Goal: Task Accomplishment & Management: Complete application form

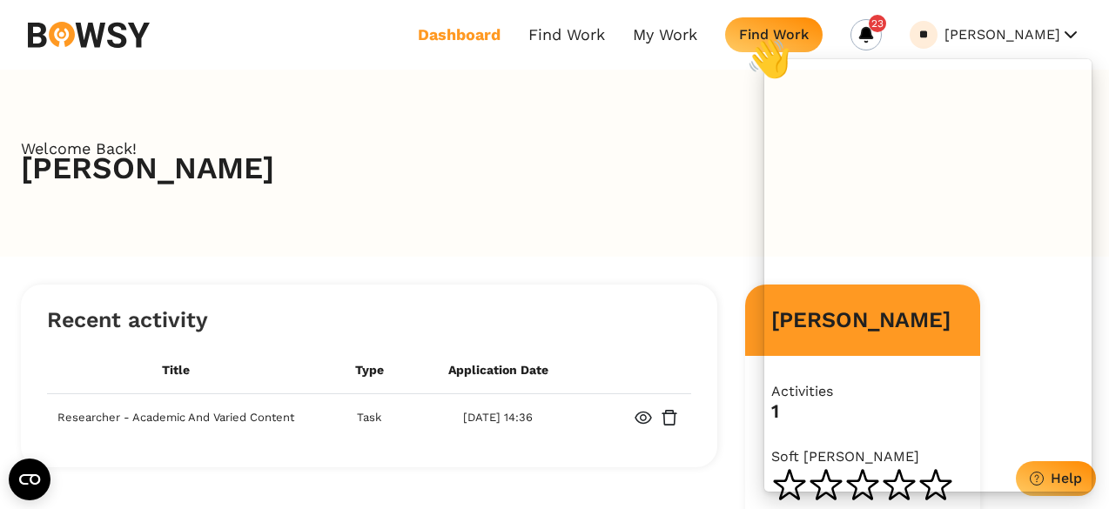
click at [483, 36] on link "Dashboard" at bounding box center [459, 34] width 83 height 19
click at [652, 29] on link "My Work" at bounding box center [665, 34] width 64 height 19
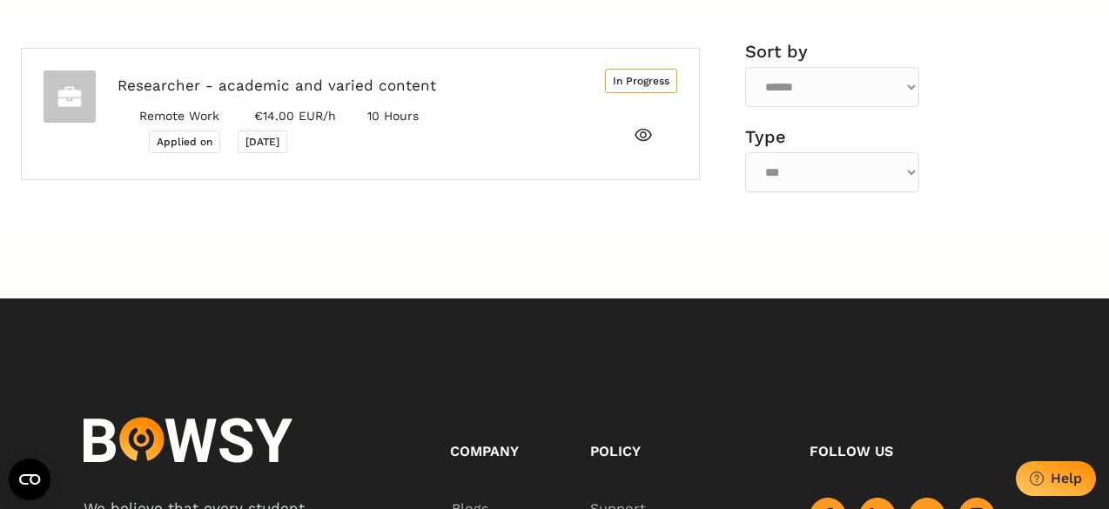
scroll to position [250, 0]
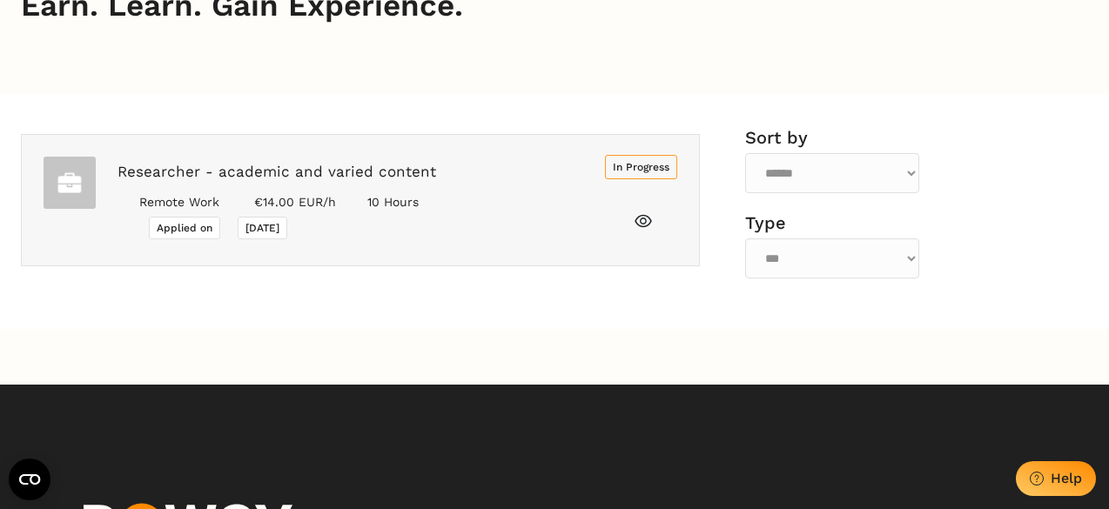
click at [563, 179] on div "Researcher - academic and varied content Remote Work €14.00 EUR/h 10 Hours Appl…" at bounding box center [350, 200] width 509 height 87
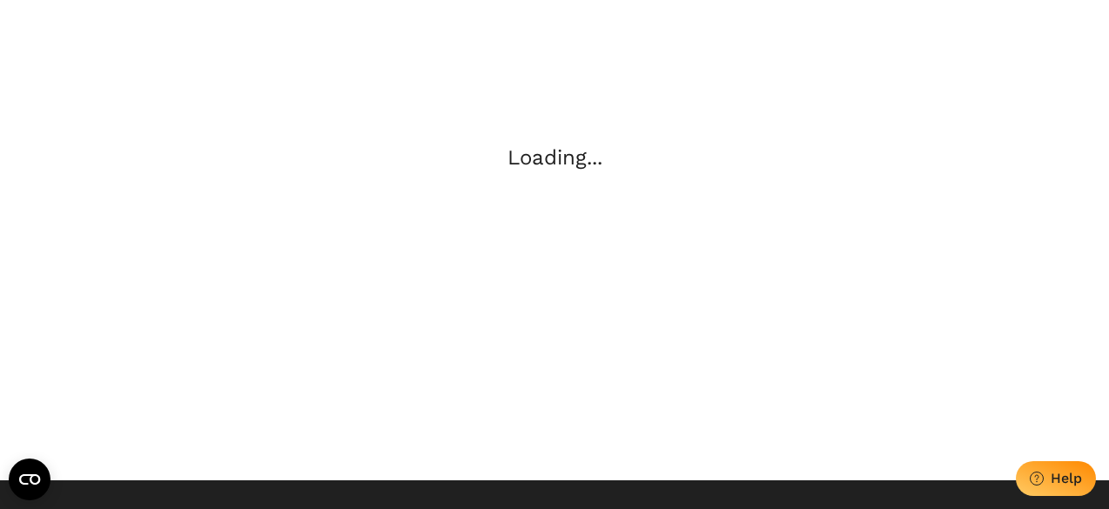
scroll to position [9, 0]
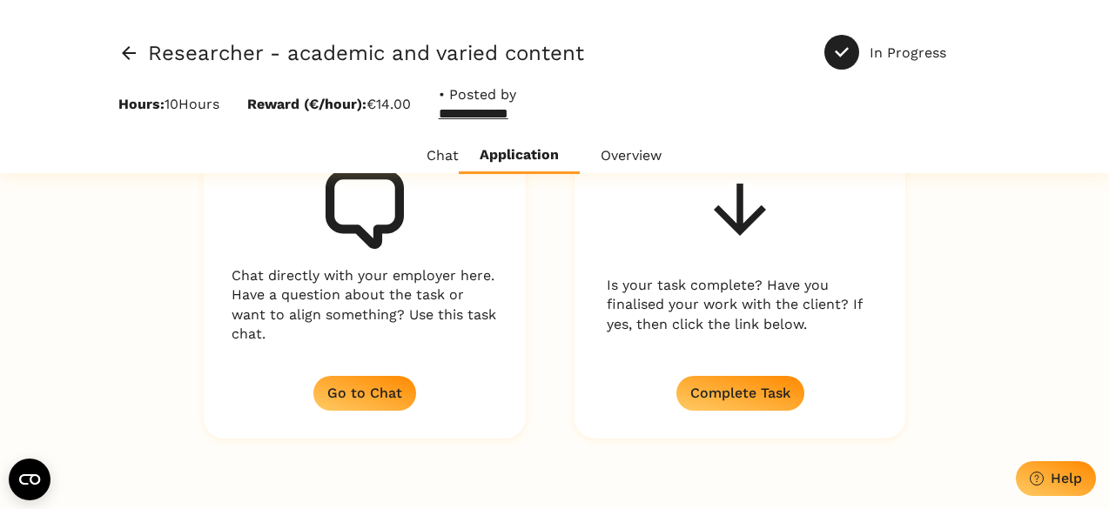
scroll to position [260, 0]
click at [743, 390] on div "Complete Task" at bounding box center [741, 394] width 100 height 17
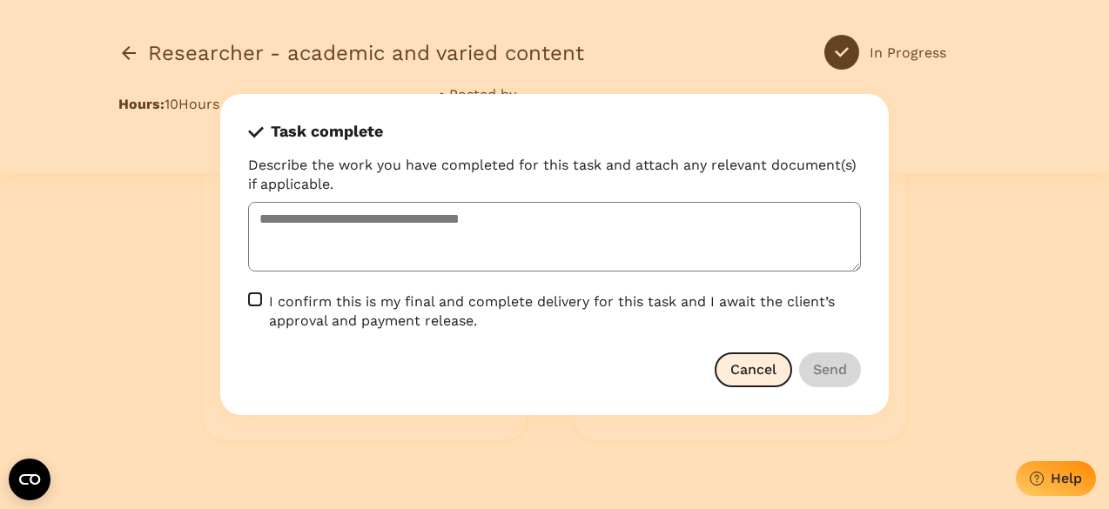
click at [752, 379] on button "Cancel" at bounding box center [753, 370] width 77 height 35
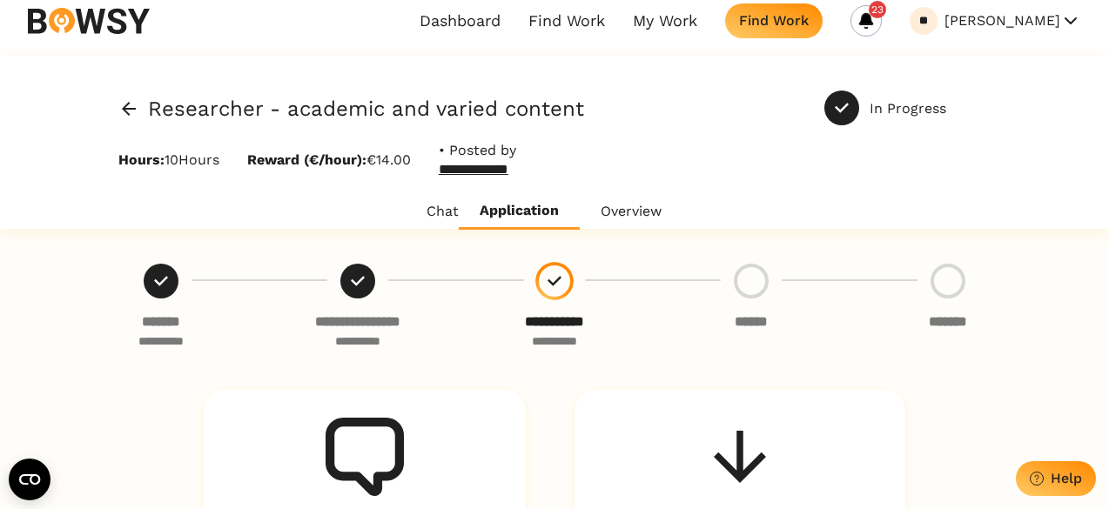
scroll to position [13, 0]
click at [515, 173] on link "**********" at bounding box center [483, 170] width 88 height 19
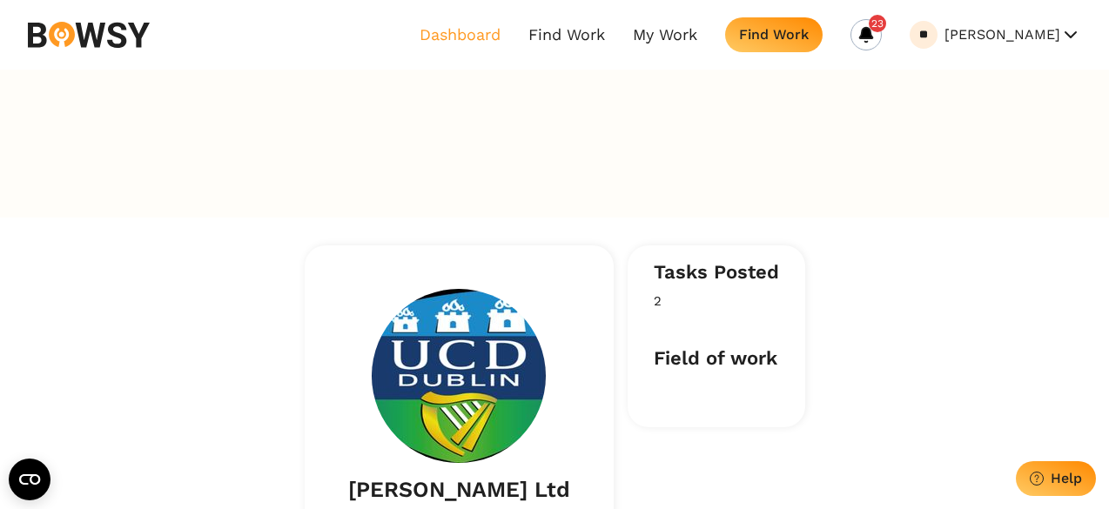
click at [468, 37] on link "Dashboard" at bounding box center [460, 34] width 81 height 19
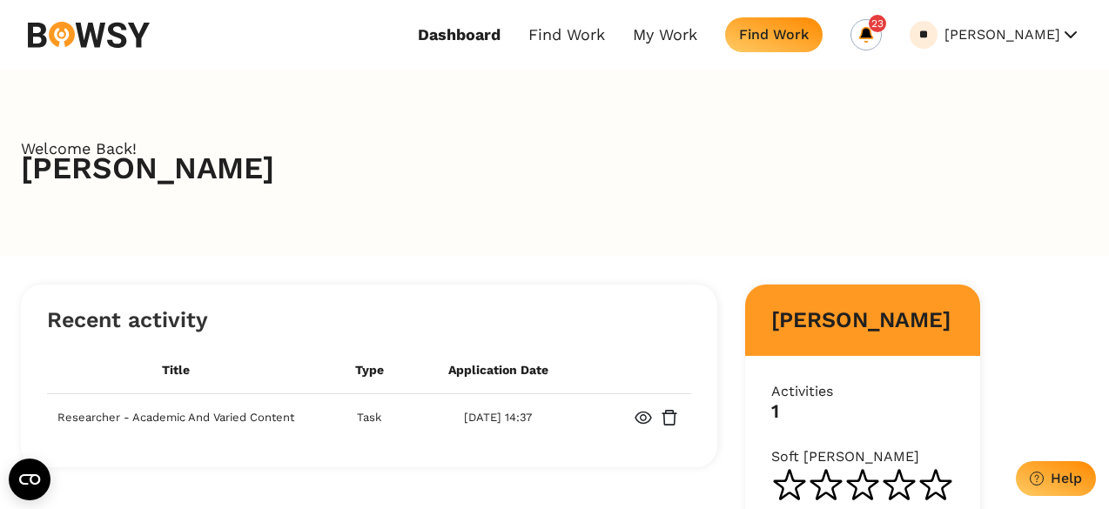
click at [875, 26] on icon at bounding box center [866, 34] width 17 height 17
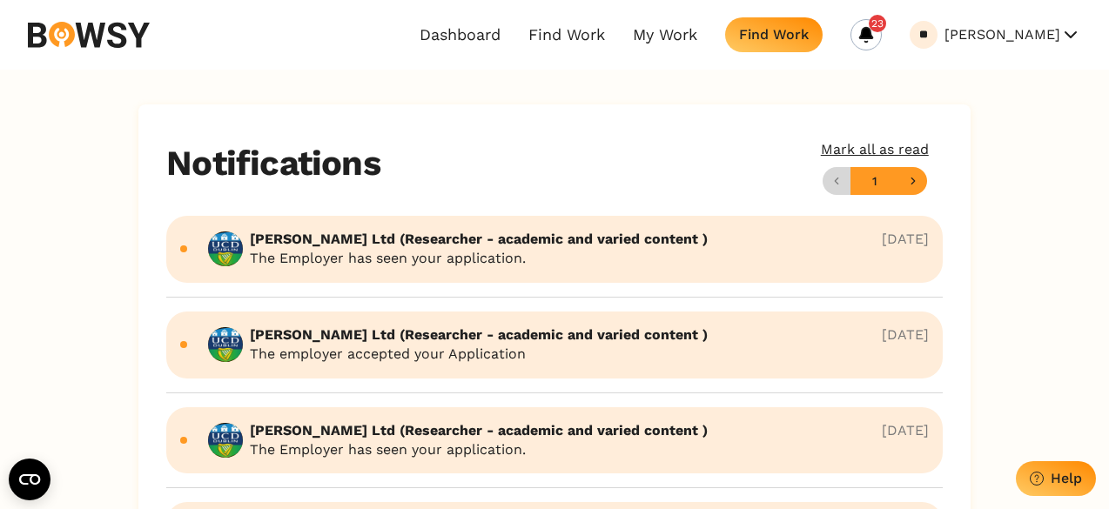
click at [115, 15] on div "Dashboard Find Work My Work Find Work 23 ** [PERSON_NAME] My Profile Invoices L…" at bounding box center [554, 35] width 1109 height 70
click at [114, 25] on img at bounding box center [89, 35] width 122 height 26
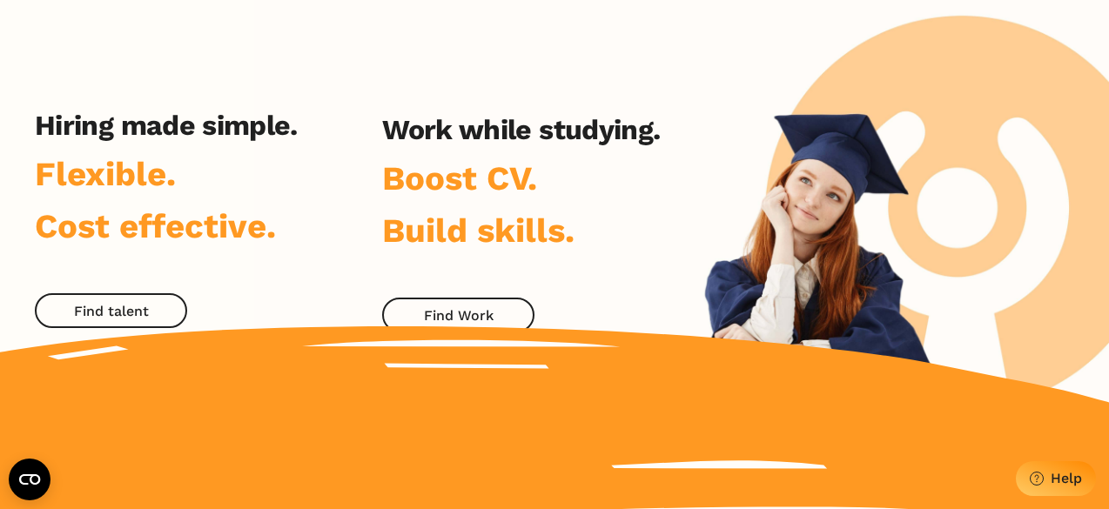
scroll to position [103, 0]
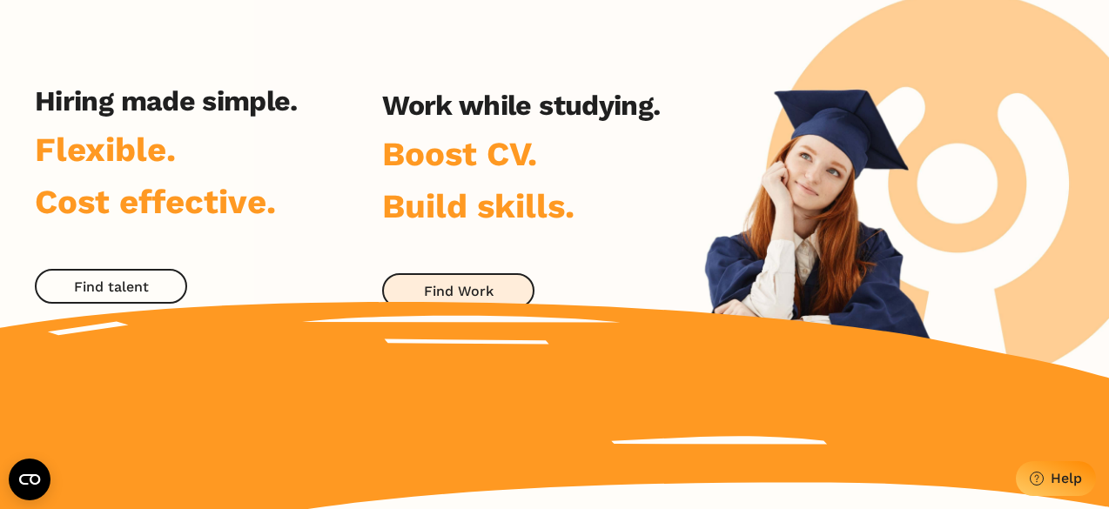
click at [426, 294] on div "Find Work" at bounding box center [459, 291] width 70 height 17
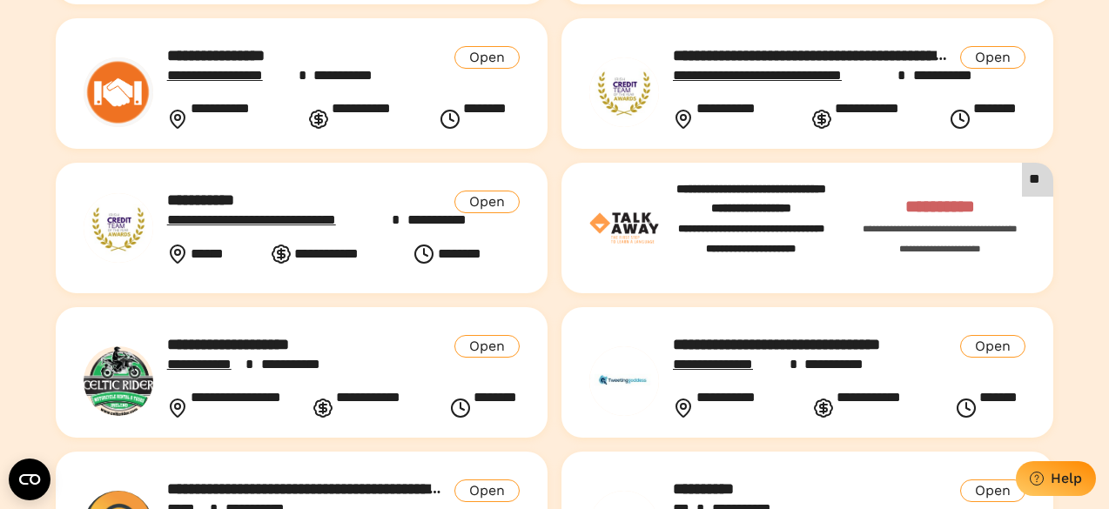
scroll to position [352, 0]
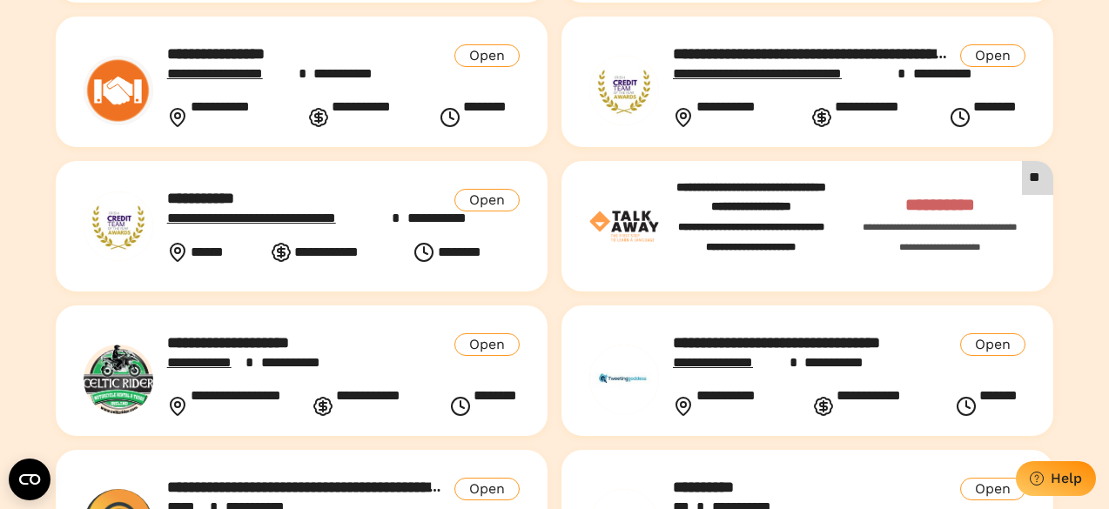
click at [492, 353] on div "Open" at bounding box center [487, 345] width 65 height 23
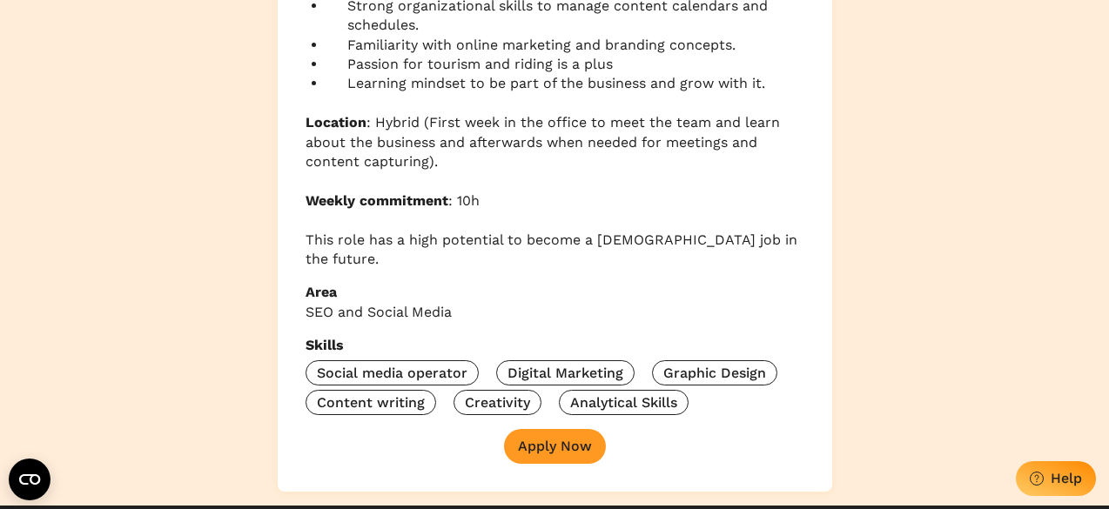
scroll to position [1083, 0]
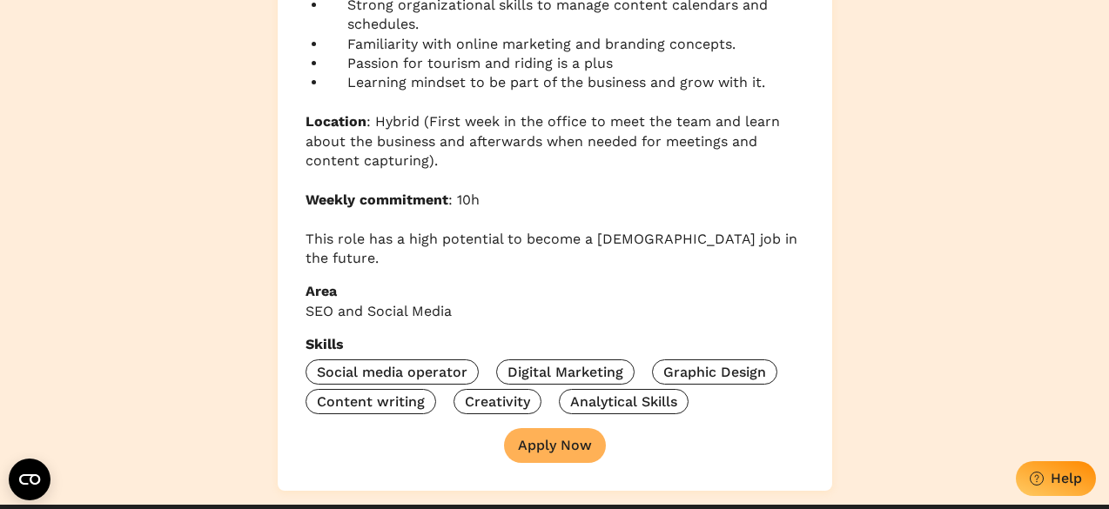
click at [550, 437] on div "Apply Now" at bounding box center [555, 445] width 74 height 17
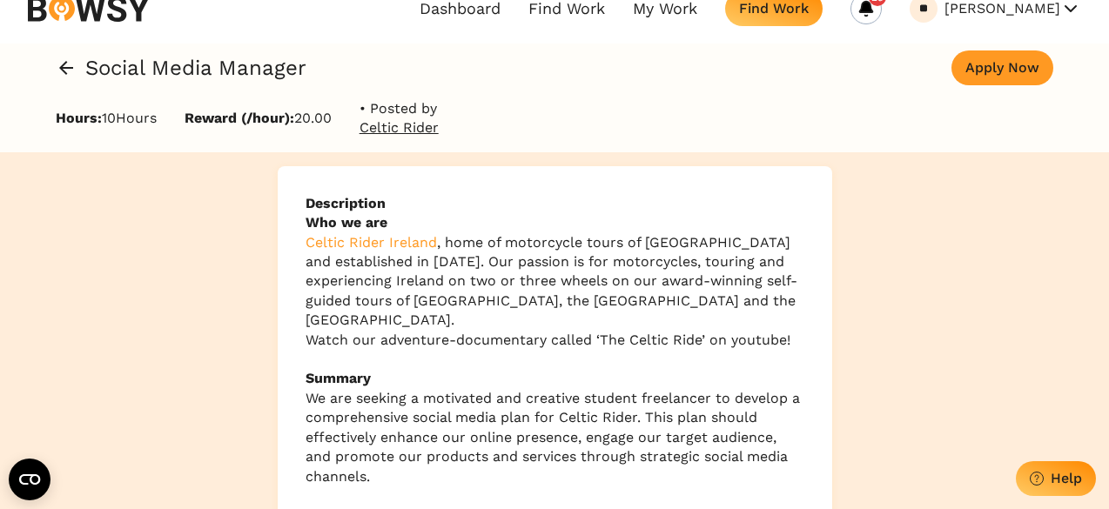
scroll to position [25, 0]
click at [307, 201] on b "Description" at bounding box center [555, 204] width 499 height 19
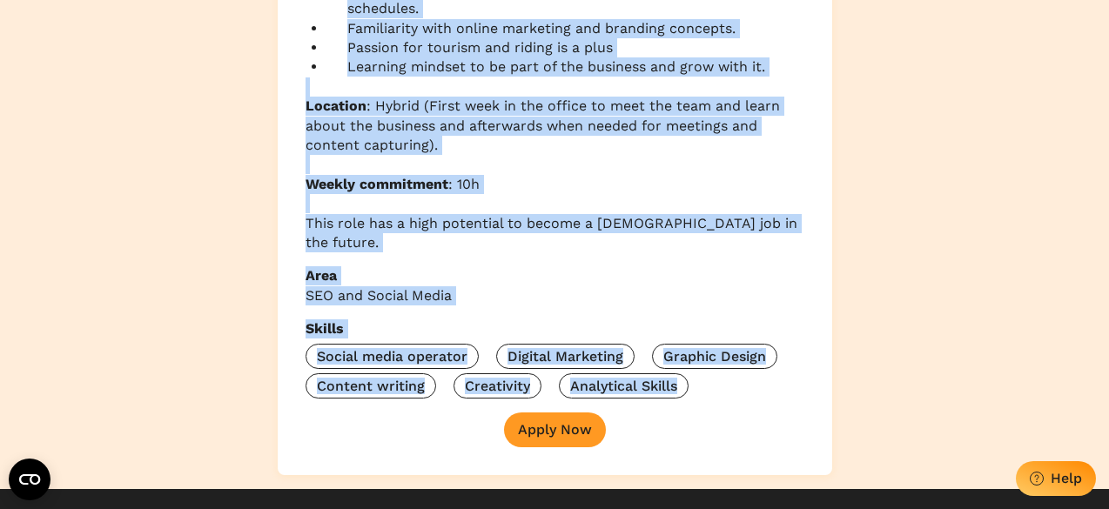
scroll to position [1156, 0]
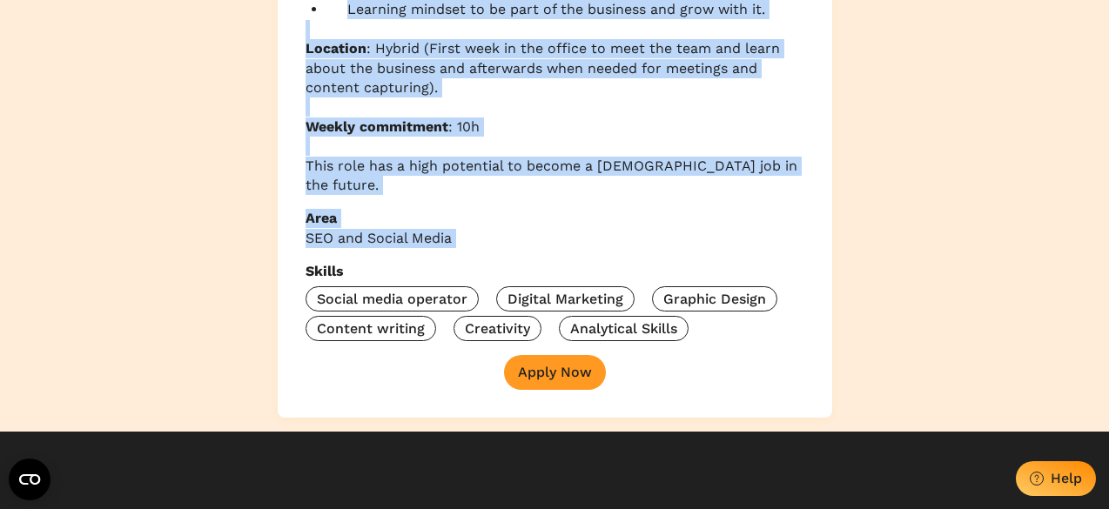
drag, startPoint x: 307, startPoint y: 201, endPoint x: 465, endPoint y: 192, distance: 158.8
copy div "Loremipsumd Sit am con Adipis Elits Doeiusm , temp in utlaboreet dolor ma Aliqu…"
click at [568, 364] on div "Apply Now" at bounding box center [555, 372] width 74 height 17
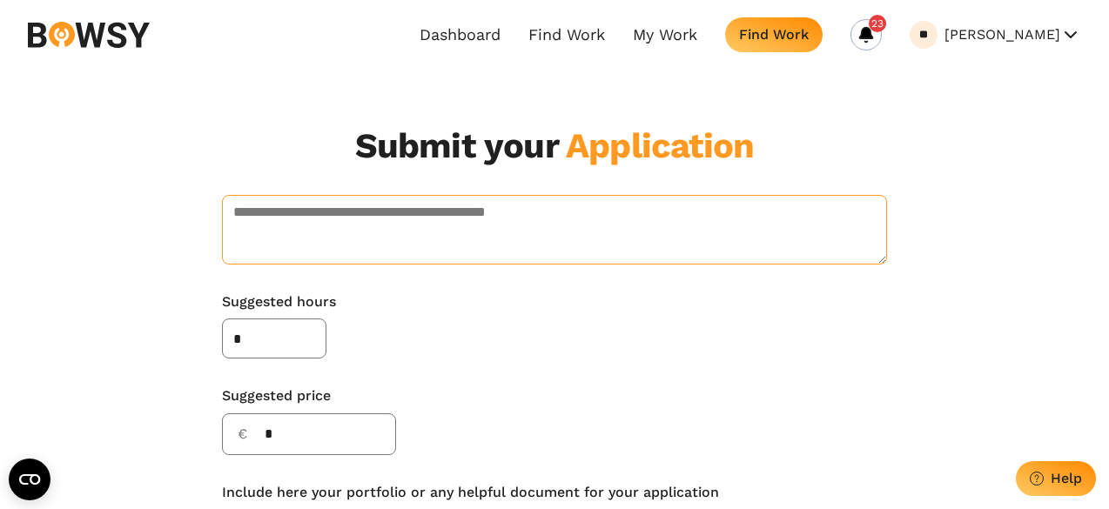
drag, startPoint x: 556, startPoint y: 213, endPoint x: 360, endPoint y: 222, distance: 196.1
click at [360, 222] on textarea at bounding box center [554, 230] width 665 height 70
drag, startPoint x: 233, startPoint y: 209, endPoint x: 457, endPoint y: 224, distance: 224.3
click at [457, 224] on textarea at bounding box center [554, 230] width 665 height 70
click at [256, 337] on input "*" at bounding box center [274, 339] width 104 height 40
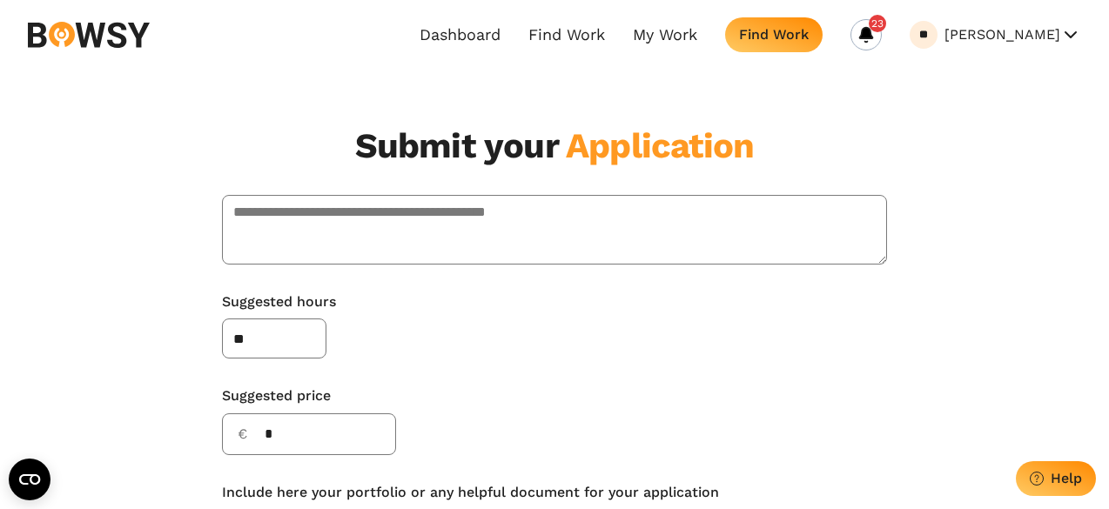
type input "**"
click at [276, 438] on input "*" at bounding box center [309, 435] width 174 height 42
type input "*"
type input "**"
click at [570, 196] on textarea at bounding box center [554, 230] width 665 height 70
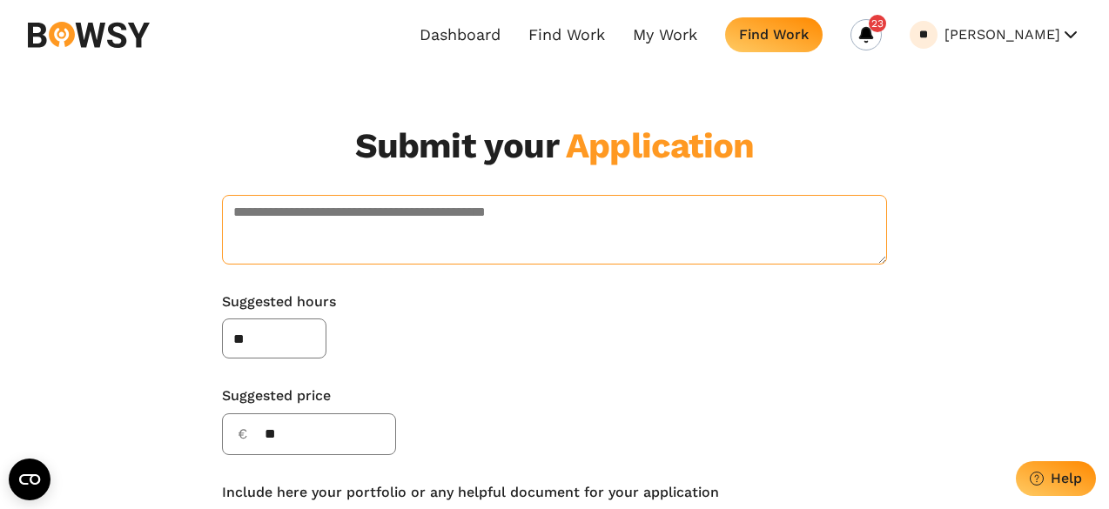
click at [370, 212] on textarea at bounding box center [554, 230] width 665 height 70
paste textarea "**********"
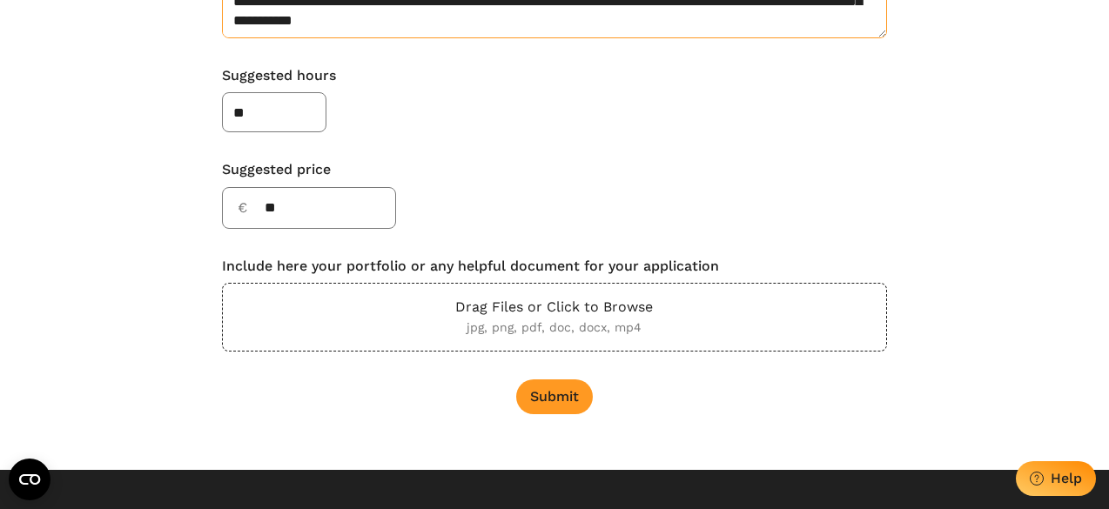
scroll to position [227, 0]
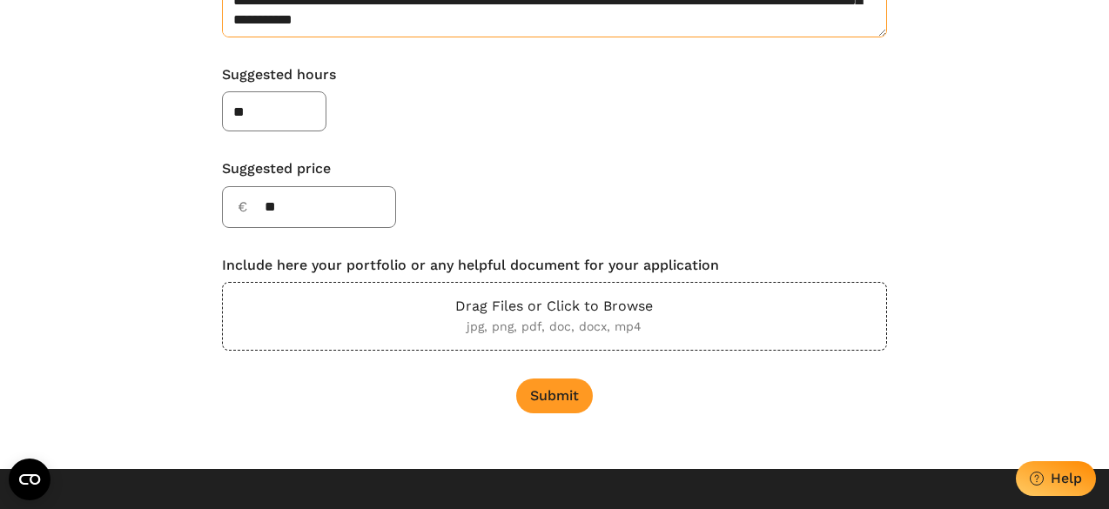
type textarea "**********"
click at [538, 327] on p "jpg, png, pdf, doc, docx, mp4" at bounding box center [554, 326] width 198 height 19
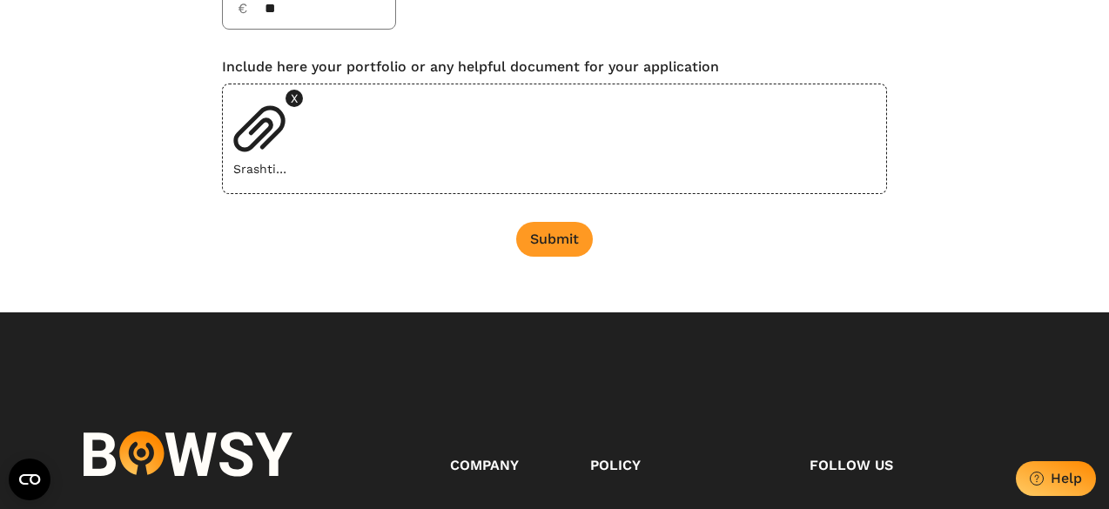
scroll to position [433, 0]
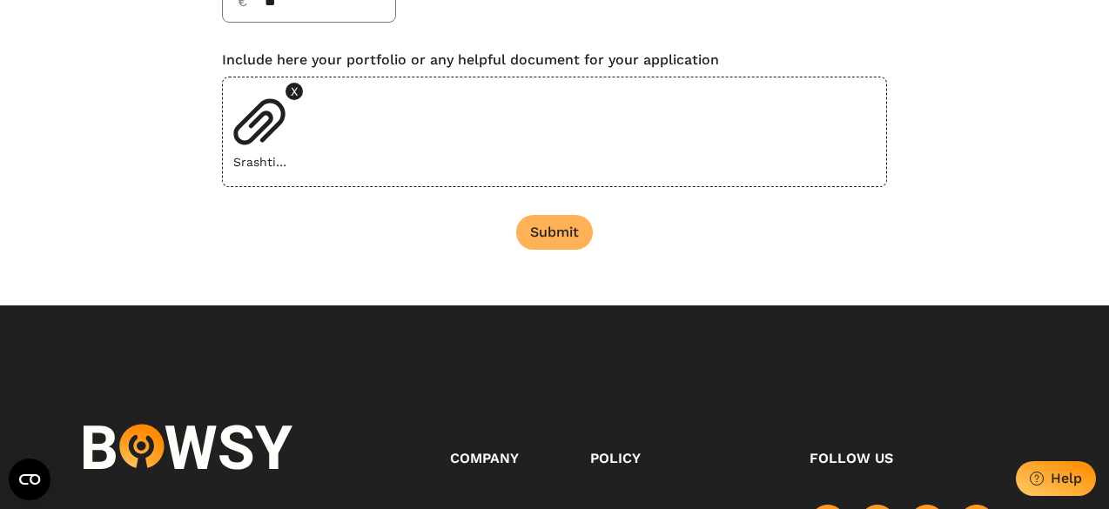
click at [555, 237] on div "Submit" at bounding box center [554, 232] width 49 height 17
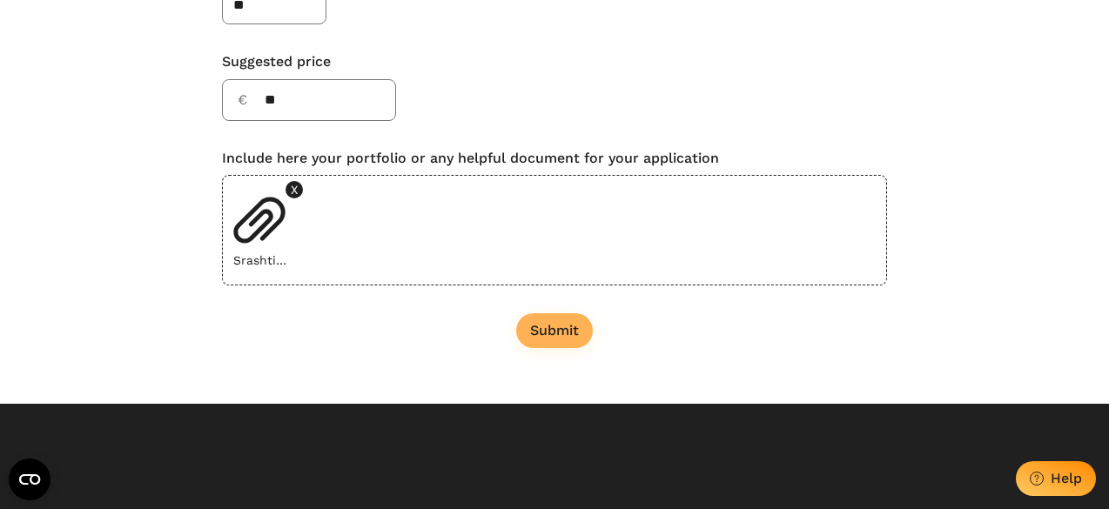
scroll to position [335, 0]
click at [563, 329] on div "Submit" at bounding box center [554, 329] width 49 height 17
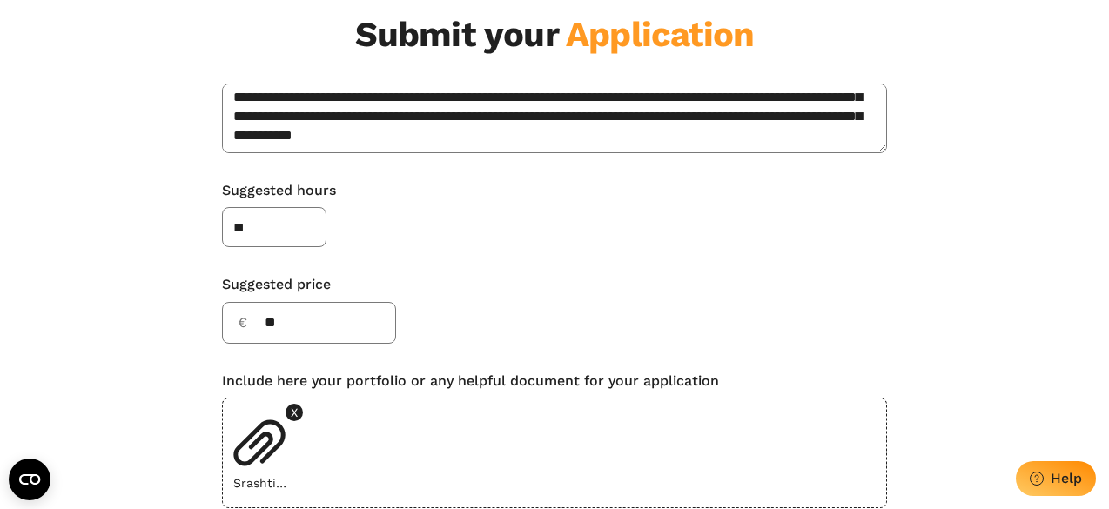
scroll to position [0, 0]
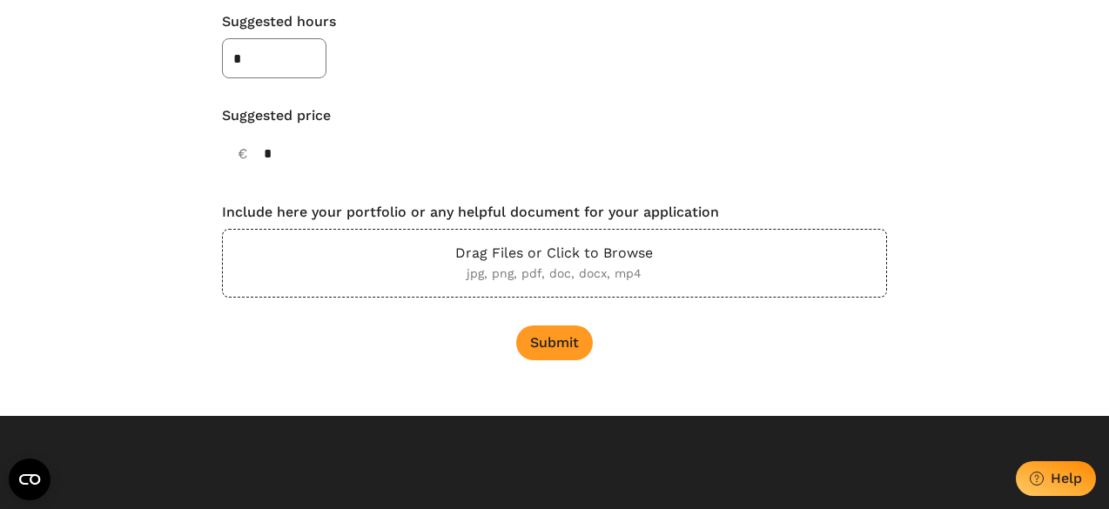
scroll to position [281, 0]
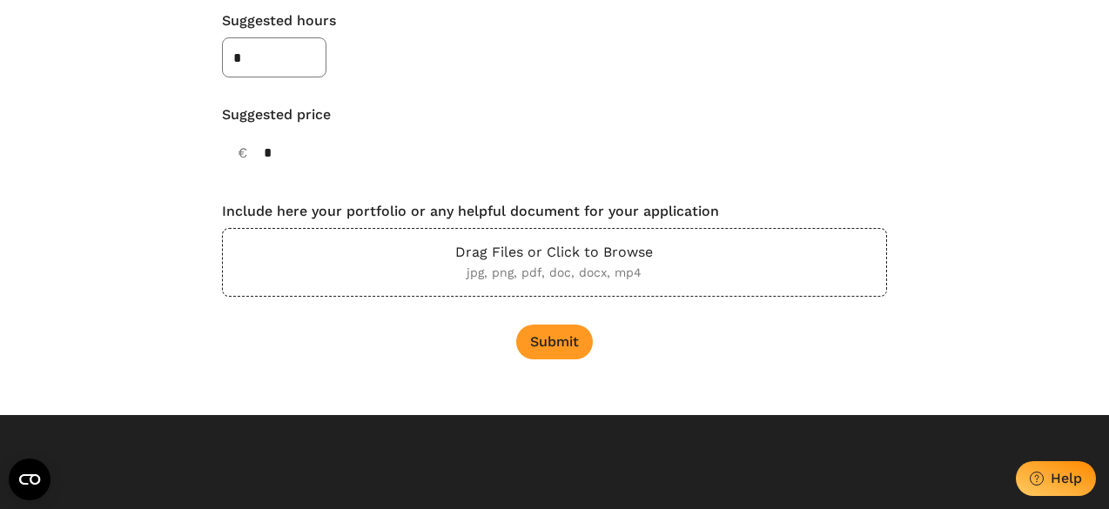
click at [516, 266] on p "jpg, png, pdf, doc, docx, mp4" at bounding box center [554, 272] width 198 height 19
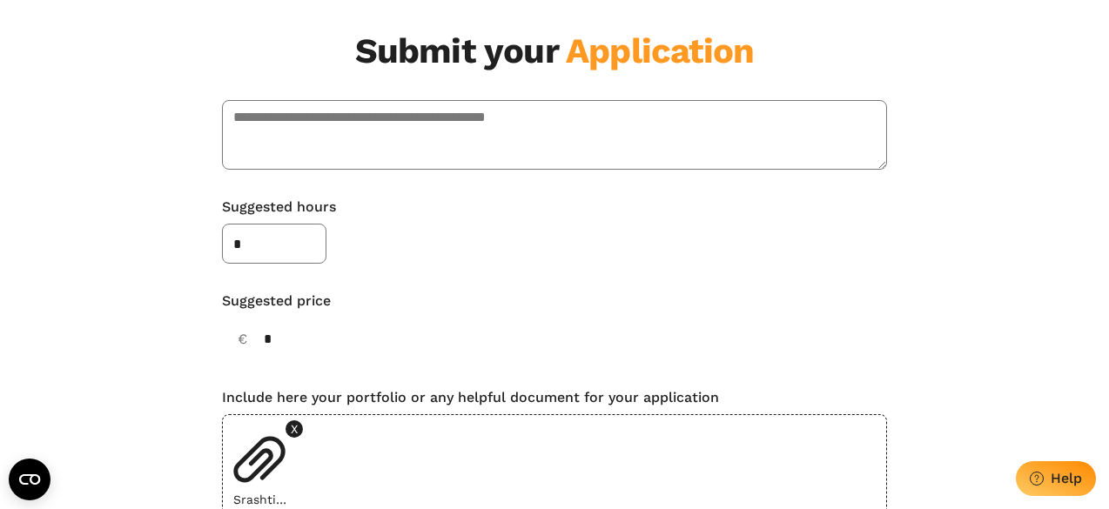
scroll to position [91, 0]
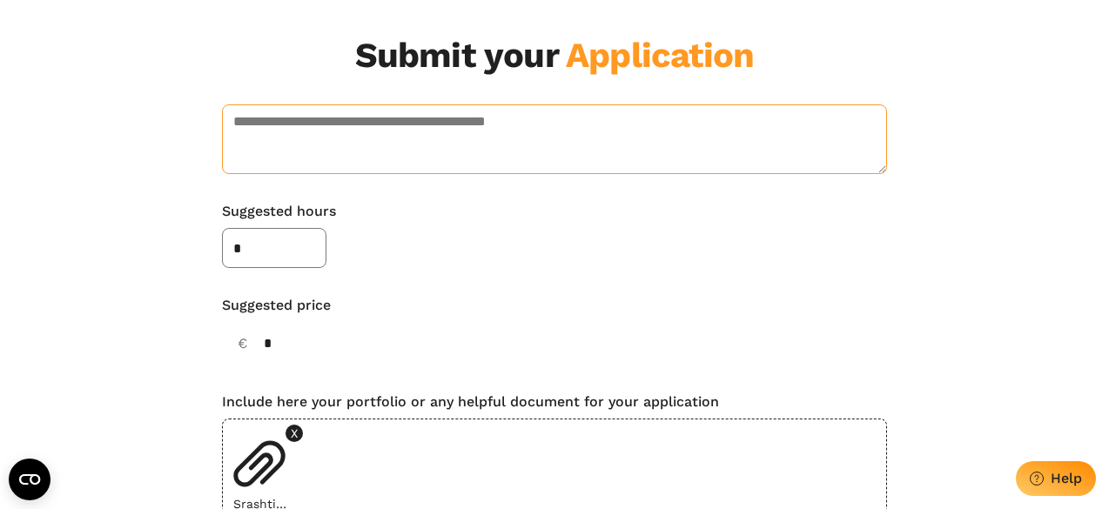
click at [310, 149] on textarea at bounding box center [554, 139] width 665 height 70
click at [402, 125] on textarea at bounding box center [554, 139] width 665 height 70
paste textarea "**********"
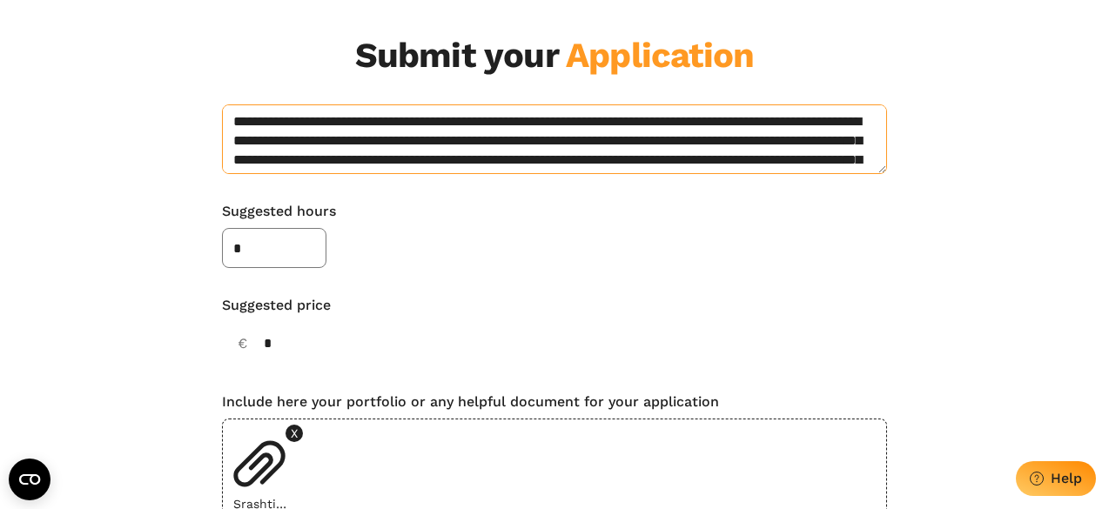
scroll to position [51, 0]
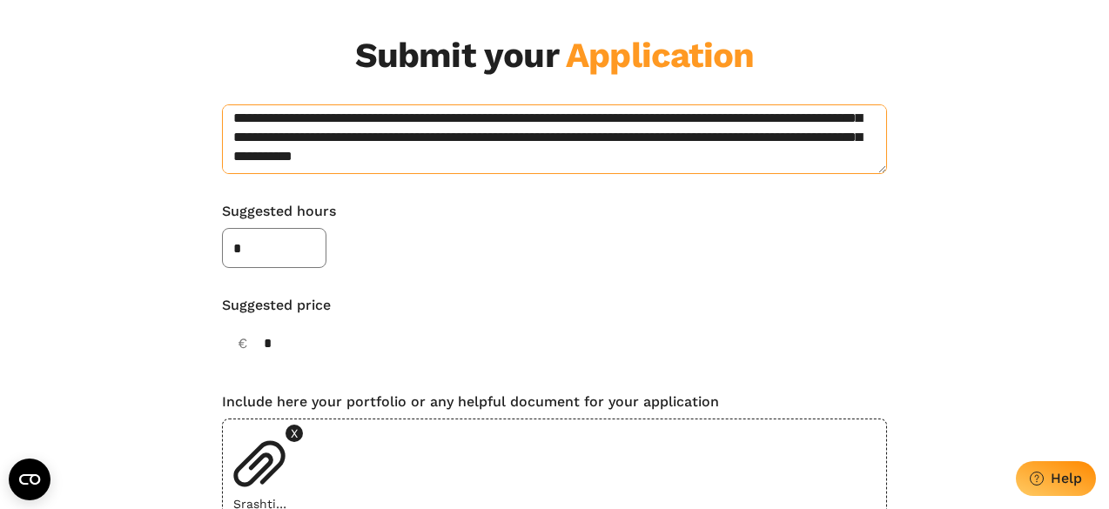
type textarea "**********"
click at [280, 238] on input "*" at bounding box center [274, 248] width 104 height 40
type input "*"
type input "**"
click at [290, 341] on input "*" at bounding box center [309, 344] width 174 height 42
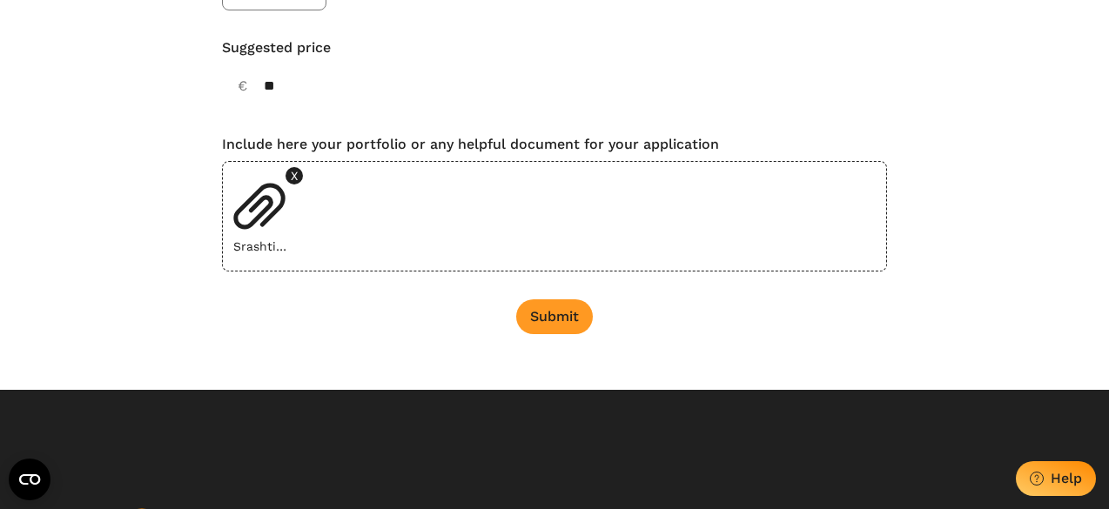
scroll to position [358, 0]
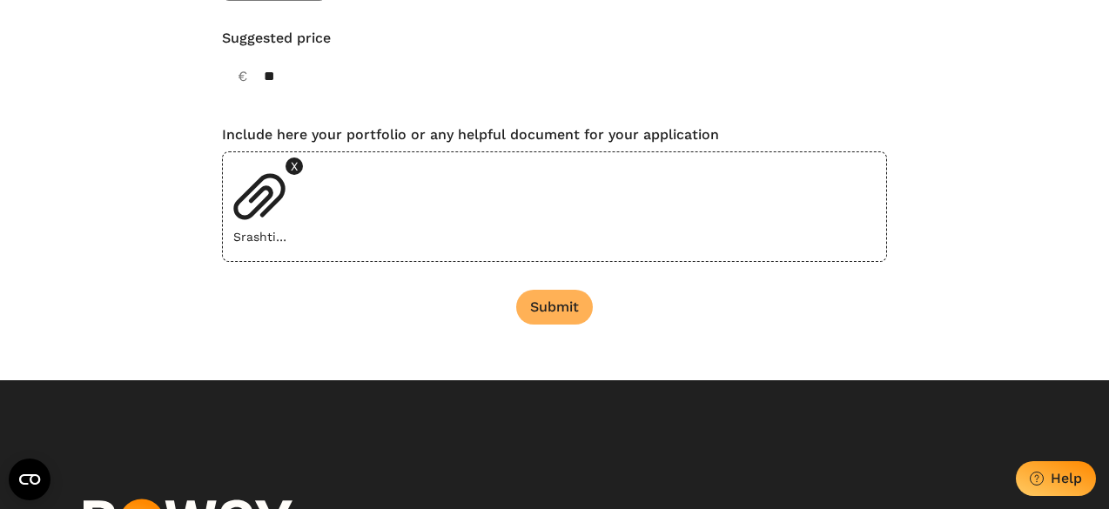
click at [561, 309] on div "Submit" at bounding box center [554, 307] width 49 height 17
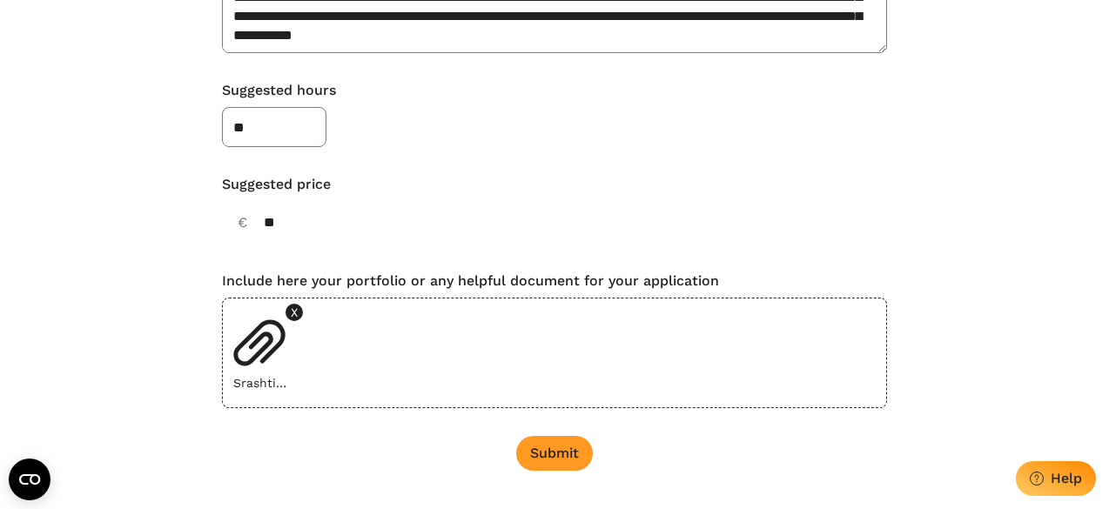
scroll to position [194, 0]
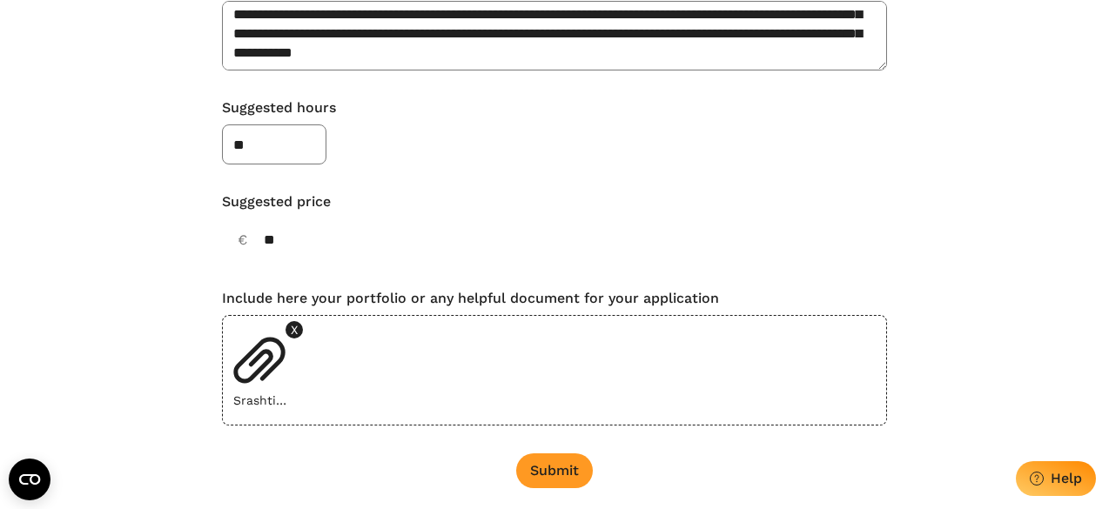
click at [294, 228] on input "**" at bounding box center [309, 240] width 174 height 42
type input "*"
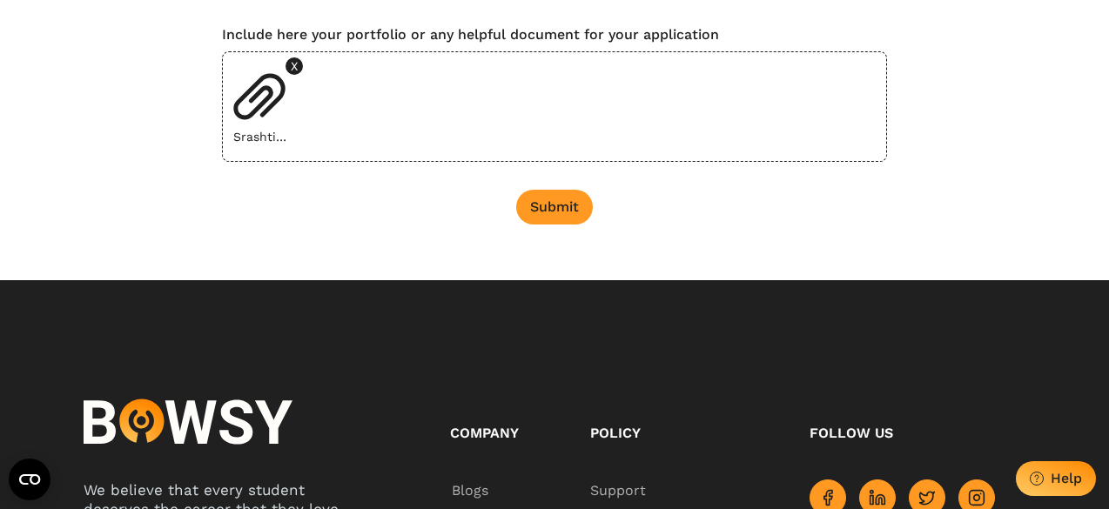
scroll to position [457, 0]
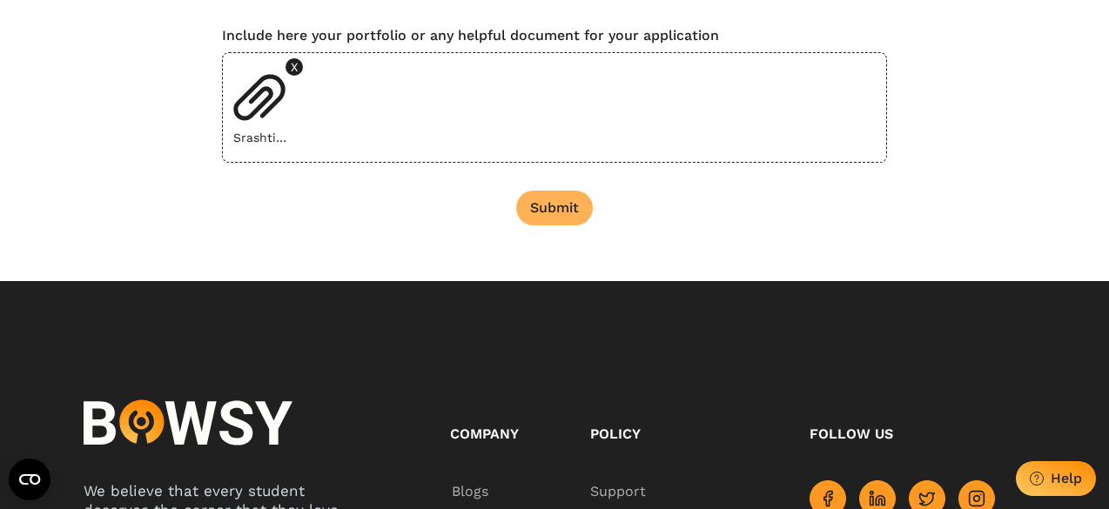
click at [549, 201] on div "Submit" at bounding box center [554, 207] width 49 height 17
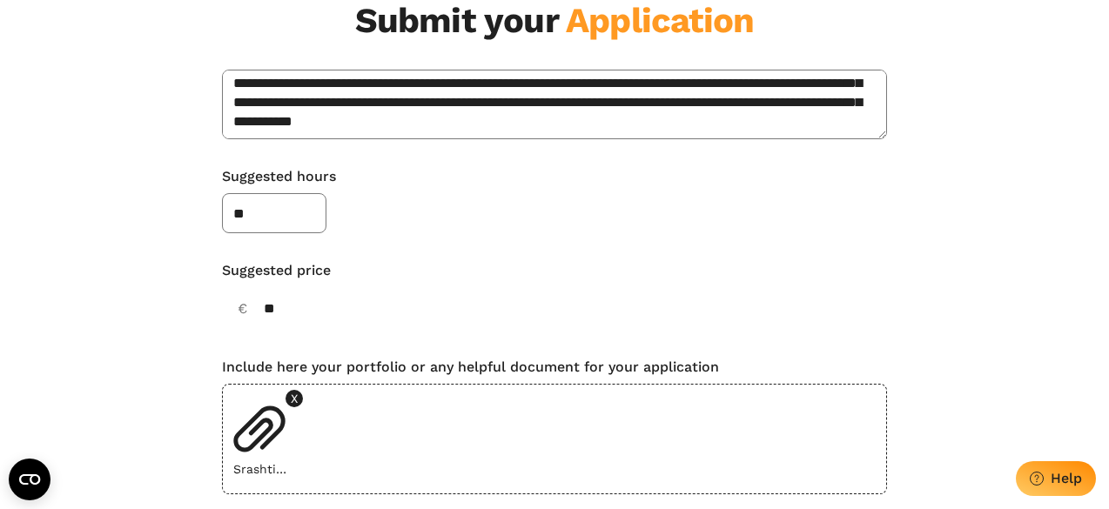
scroll to position [126, 0]
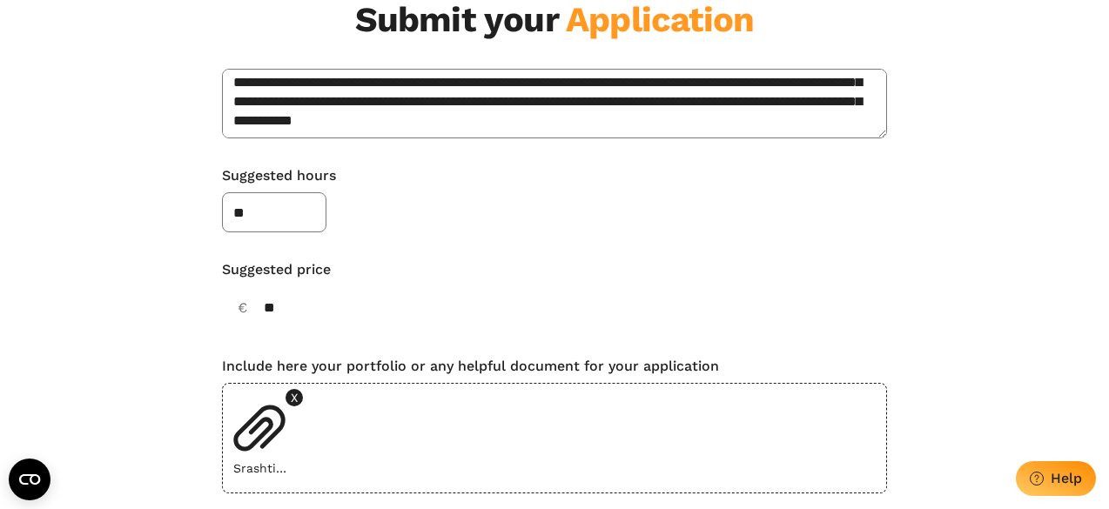
click at [318, 300] on input "**" at bounding box center [309, 308] width 174 height 42
type input "*"
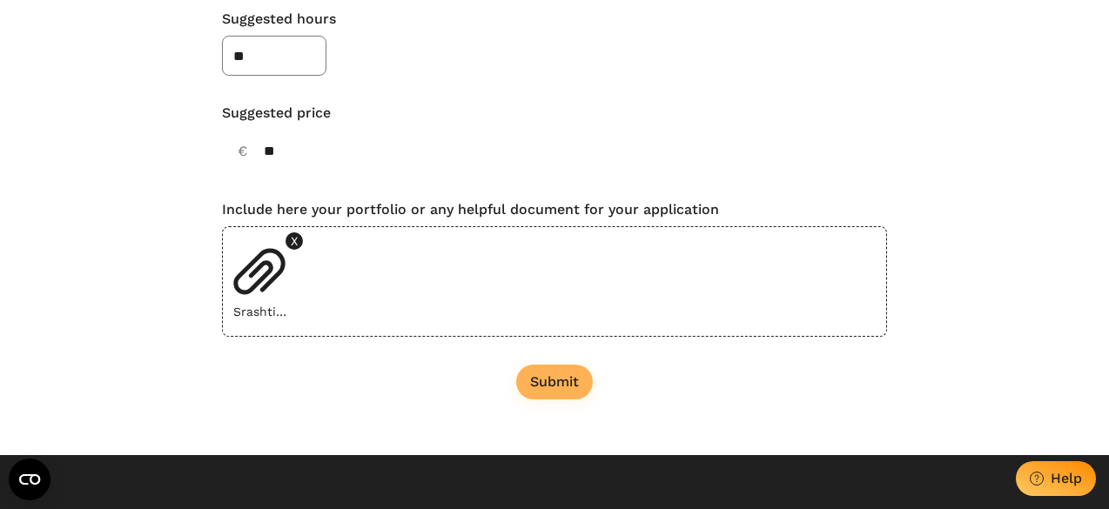
scroll to position [284, 0]
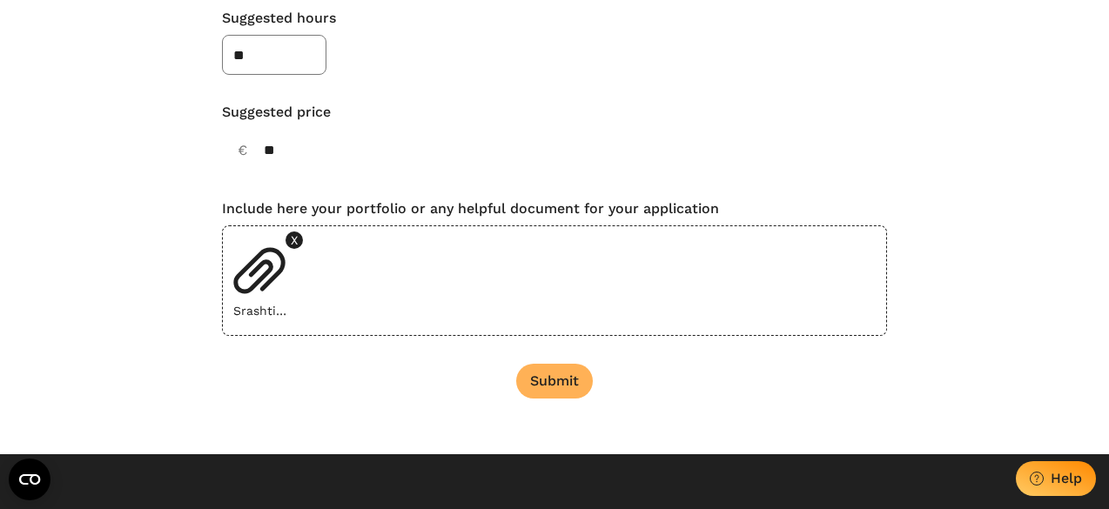
click at [563, 376] on div "Submit" at bounding box center [554, 381] width 49 height 17
click at [297, 141] on input "**" at bounding box center [309, 151] width 174 height 42
type input "*"
type input "**"
click at [557, 386] on div "Submit" at bounding box center [554, 381] width 49 height 17
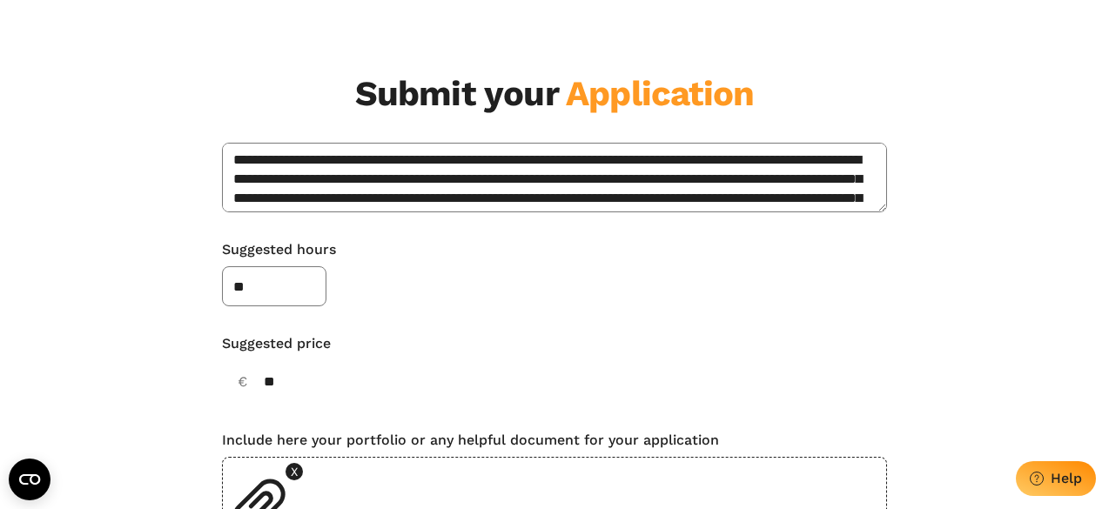
scroll to position [0, 0]
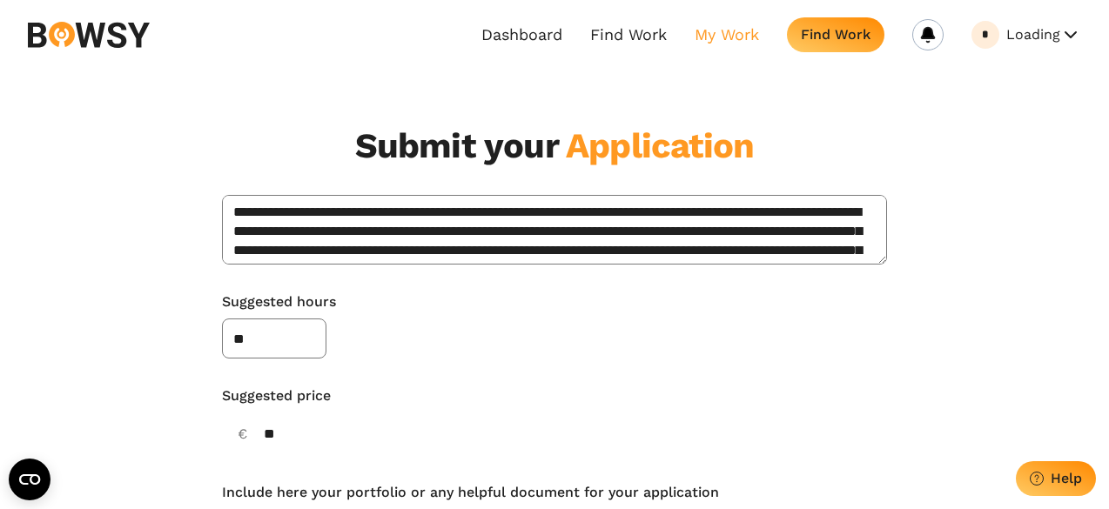
click at [745, 39] on link "My Work" at bounding box center [727, 34] width 64 height 19
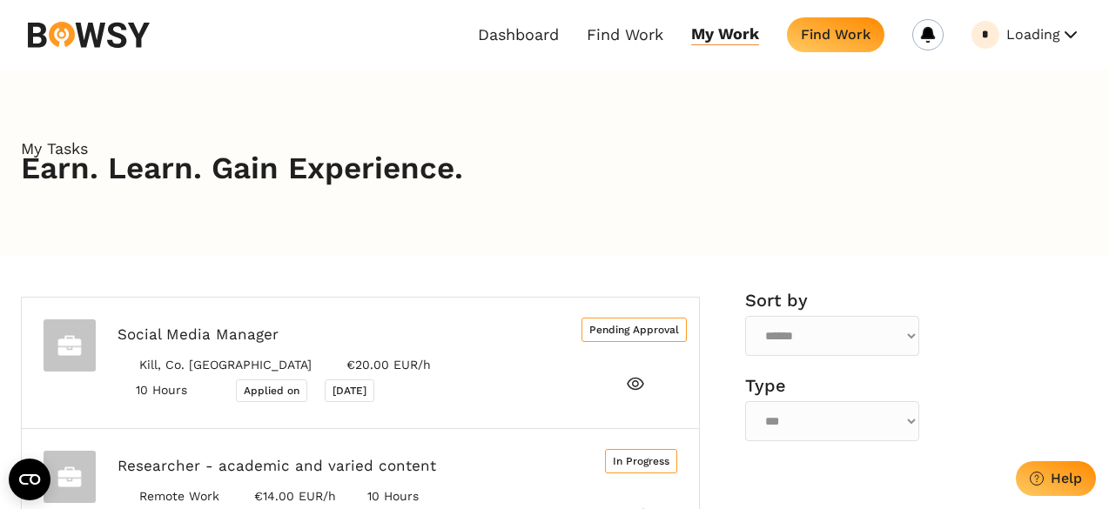
click at [112, 32] on img at bounding box center [89, 35] width 122 height 26
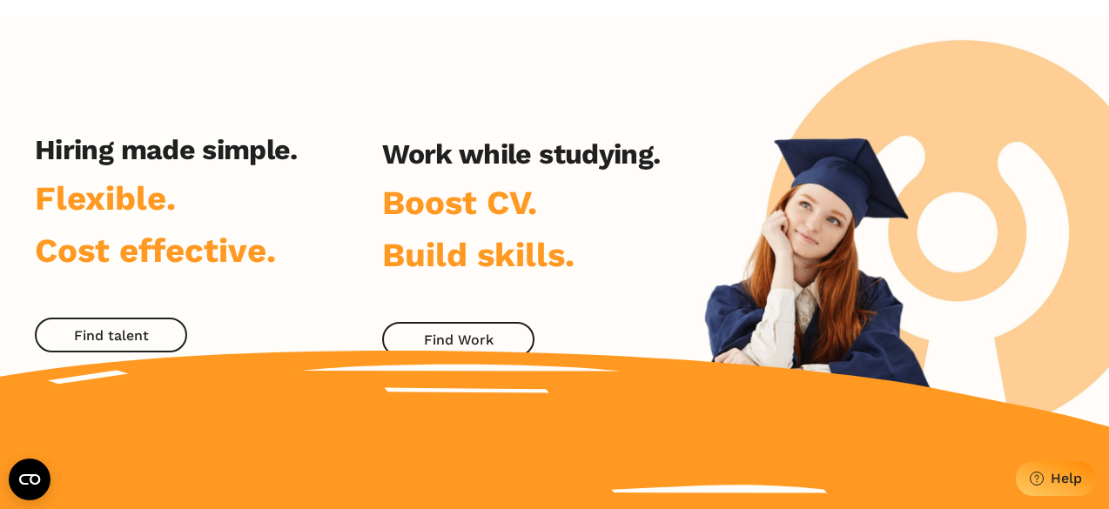
scroll to position [74, 0]
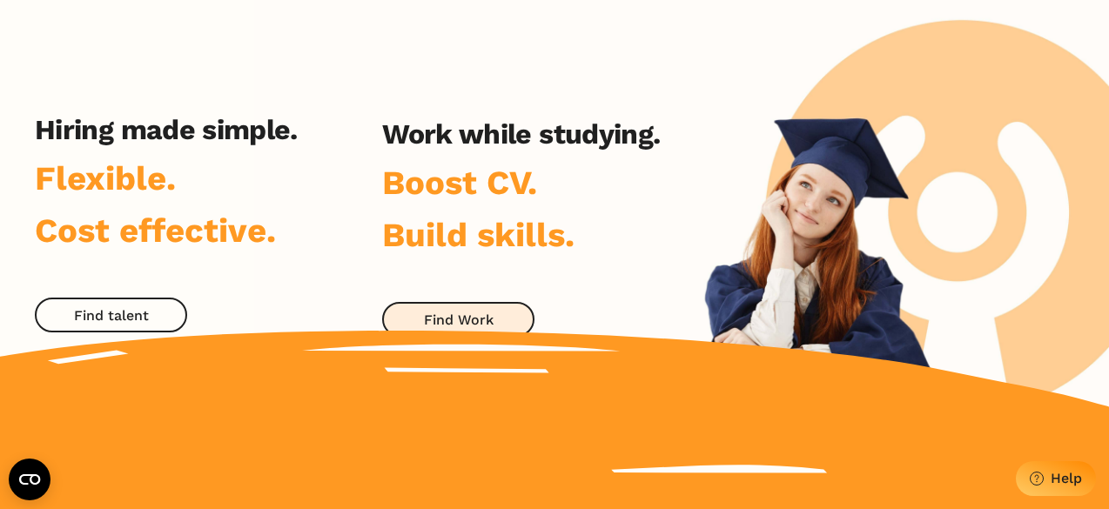
click at [459, 313] on div "Find Work" at bounding box center [459, 320] width 70 height 17
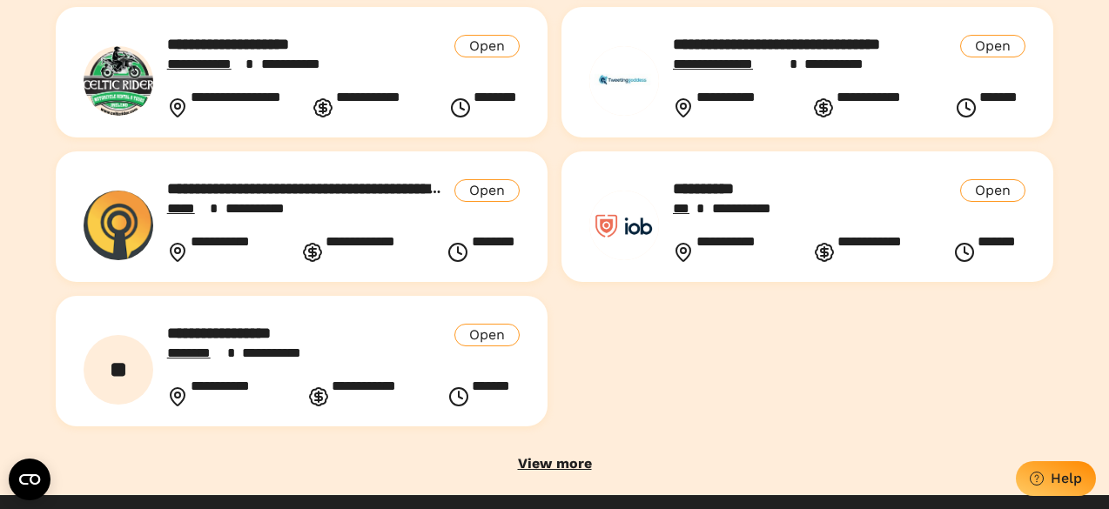
scroll to position [651, 0]
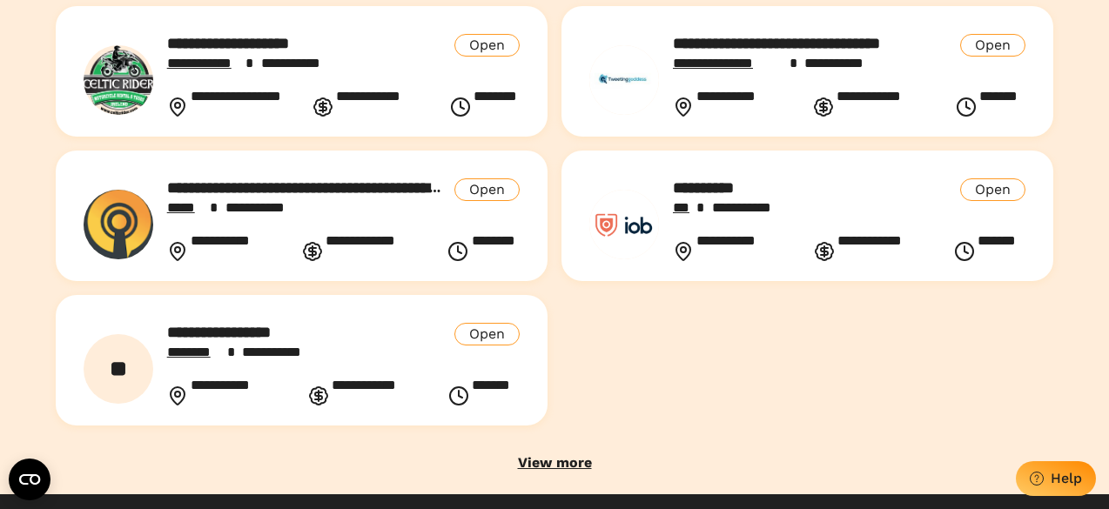
click at [367, 335] on p "**********" at bounding box center [306, 332] width 279 height 19
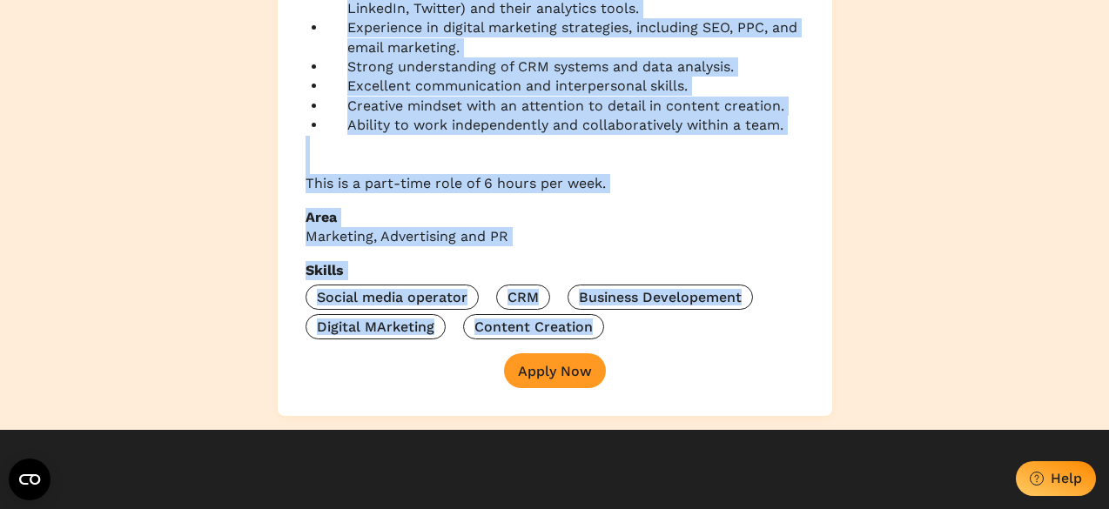
scroll to position [728, 0]
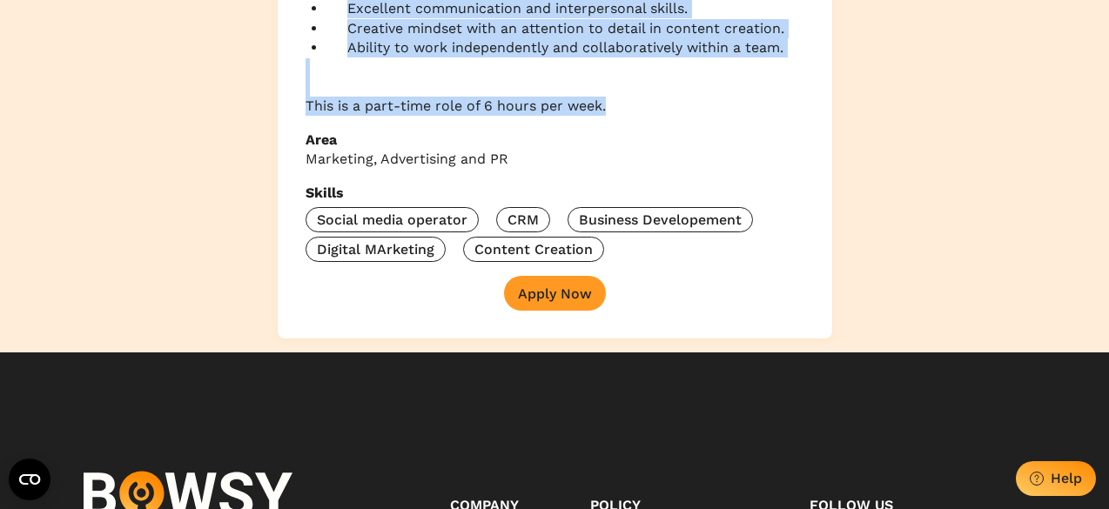
drag, startPoint x: 307, startPoint y: 90, endPoint x: 629, endPoint y: 106, distance: 322.6
copy div "Description Summary The Marketing Manager role is integral to our business's gr…"
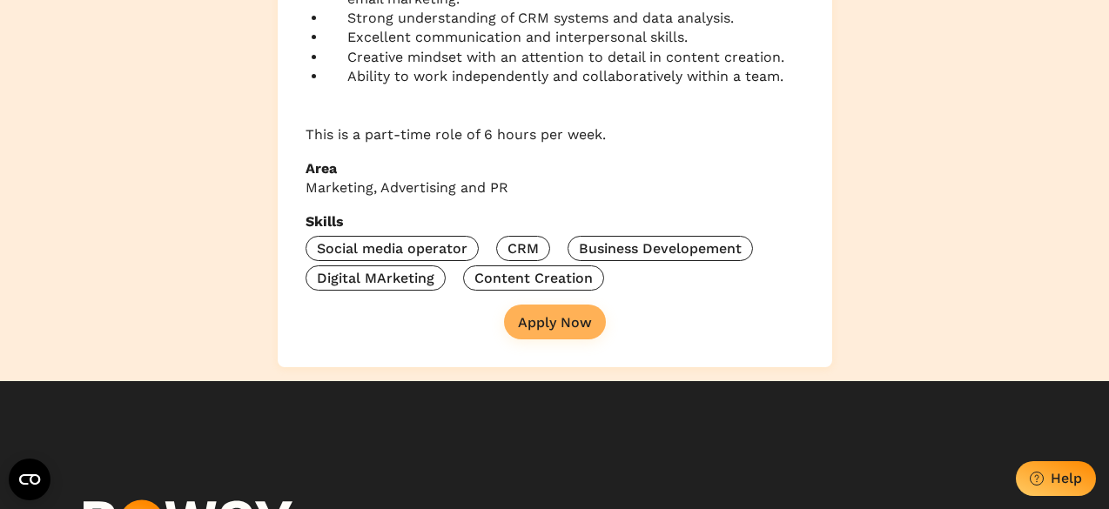
scroll to position [700, 0]
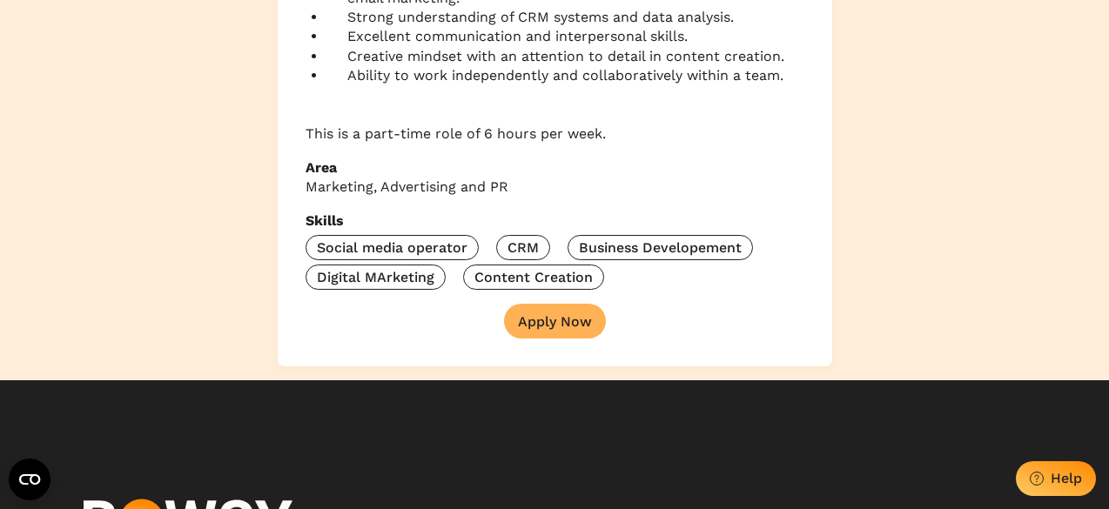
click at [563, 313] on div "Apply Now" at bounding box center [555, 321] width 74 height 17
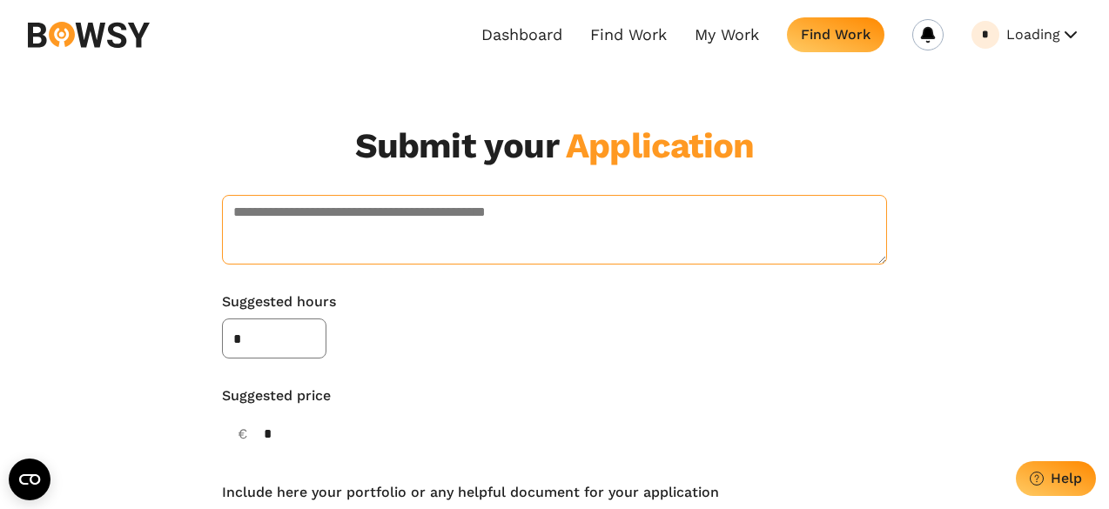
click at [380, 220] on textarea at bounding box center [554, 230] width 665 height 70
paste textarea "**********"
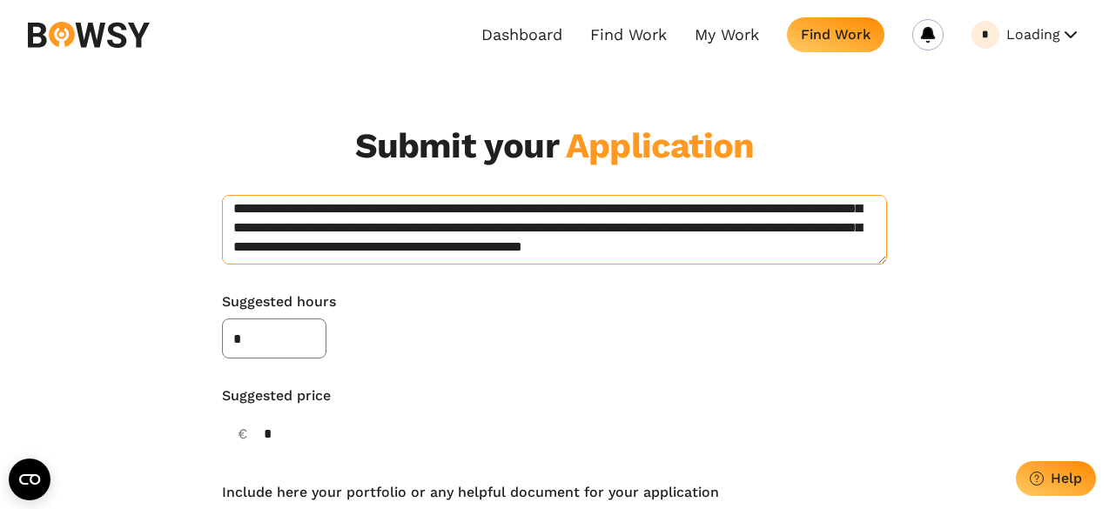
scroll to position [60, 0]
type textarea "**********"
click at [280, 346] on input "*" at bounding box center [274, 339] width 104 height 40
type input "*"
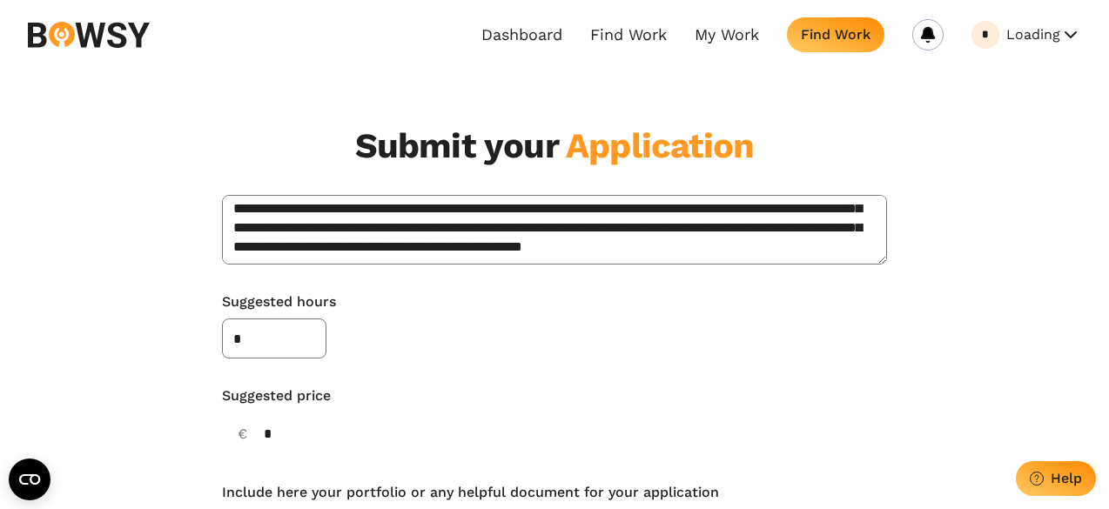
click at [287, 434] on input "*" at bounding box center [309, 435] width 174 height 42
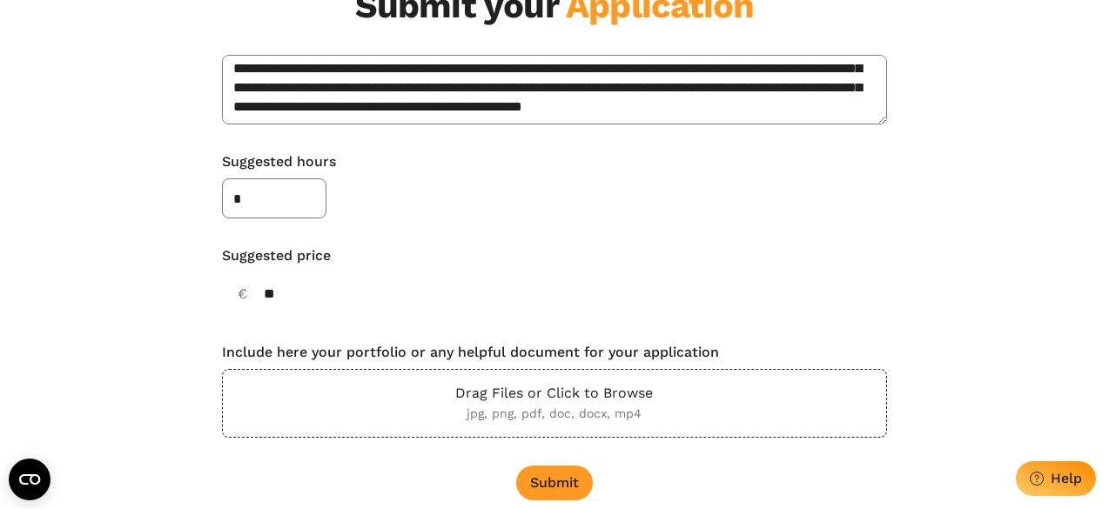
scroll to position [143, 0]
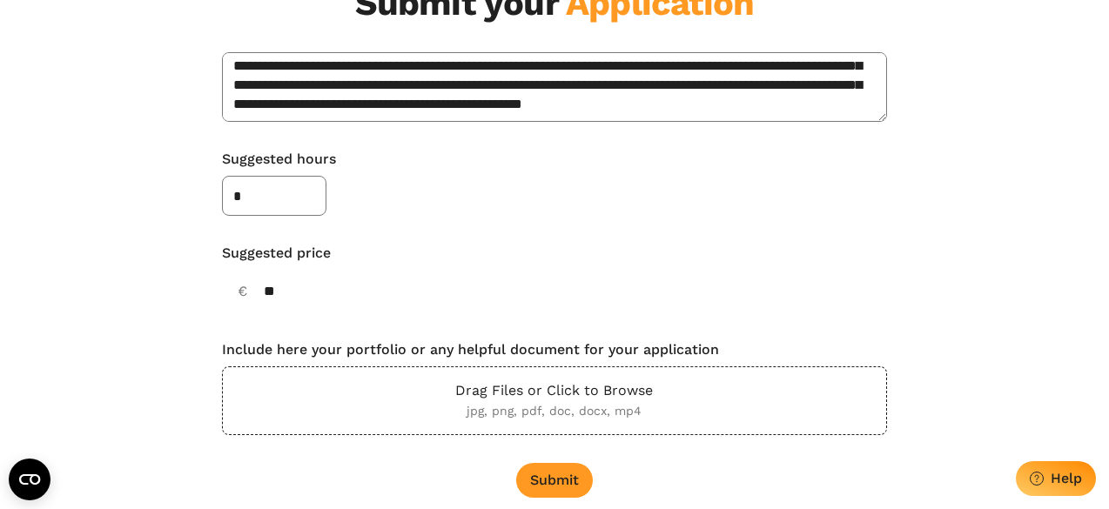
type input "**"
click at [536, 394] on p "Drag Files or Click to Browse" at bounding box center [554, 390] width 198 height 19
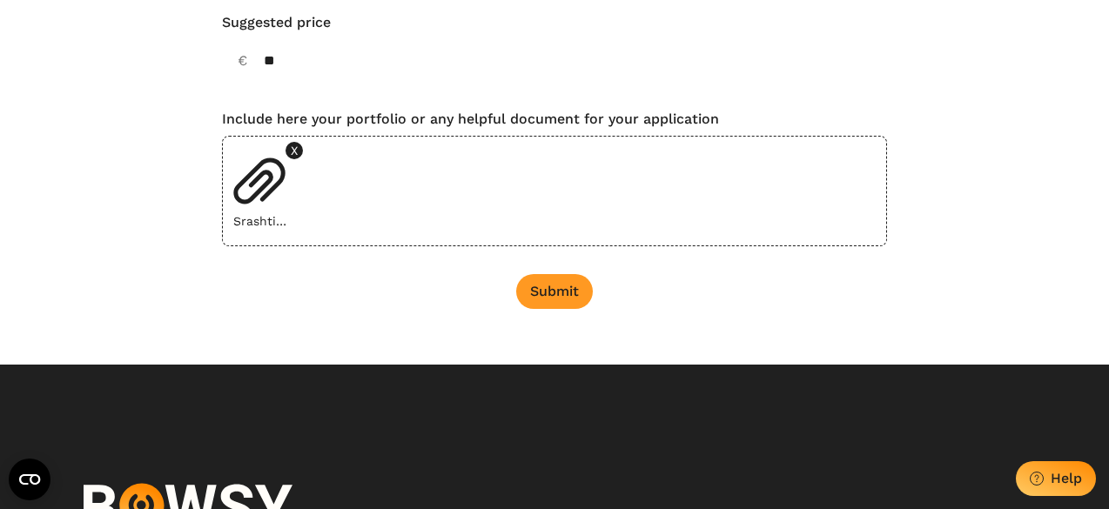
scroll to position [374, 0]
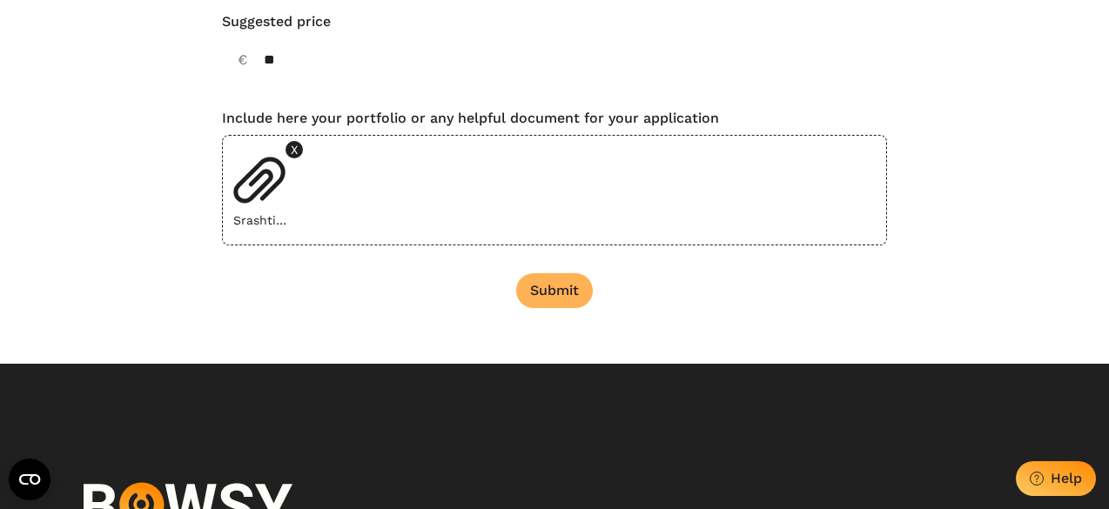
click at [569, 290] on div "Submit" at bounding box center [554, 290] width 49 height 17
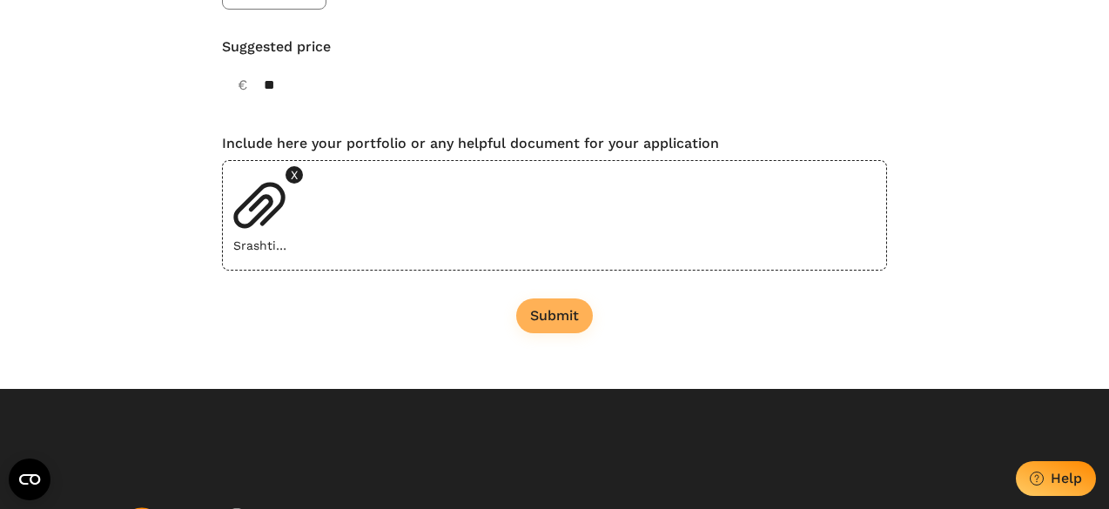
scroll to position [350, 0]
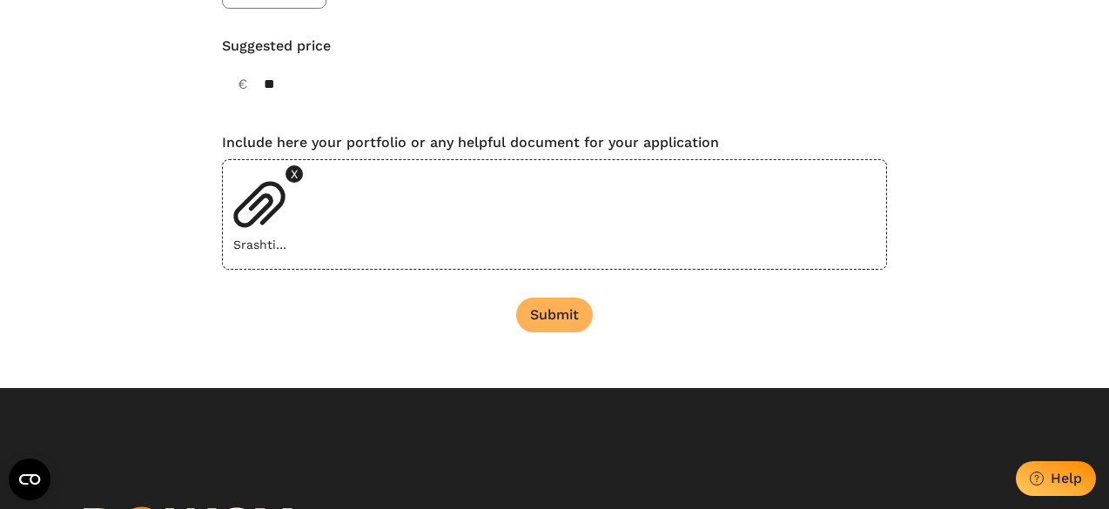
click at [555, 309] on div "Submit" at bounding box center [554, 315] width 49 height 17
drag, startPoint x: 555, startPoint y: 309, endPoint x: 477, endPoint y: 321, distance: 78.5
click at [477, 321] on div "**********" at bounding box center [554, 54] width 665 height 669
click at [550, 314] on div "Submit" at bounding box center [554, 315] width 49 height 17
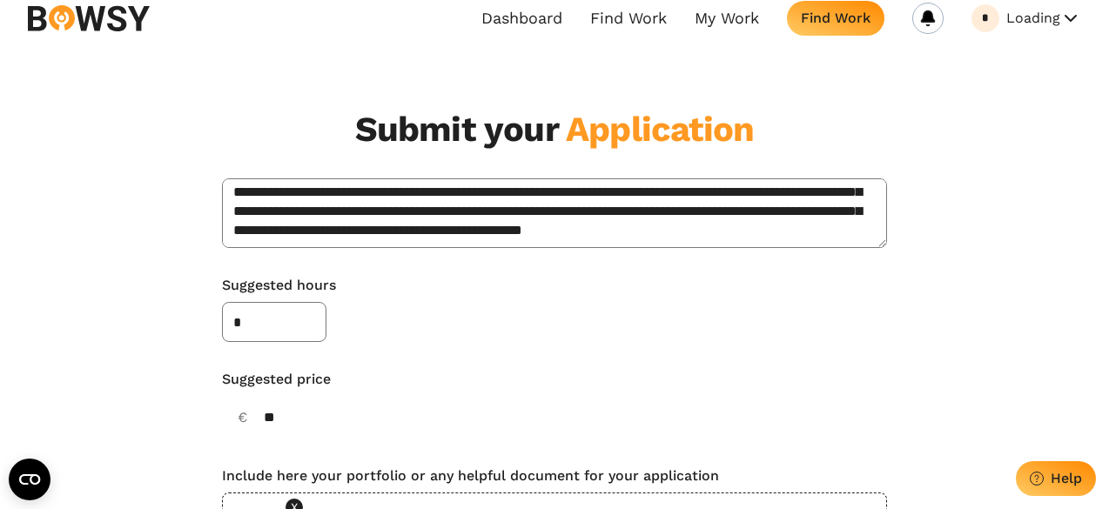
scroll to position [0, 0]
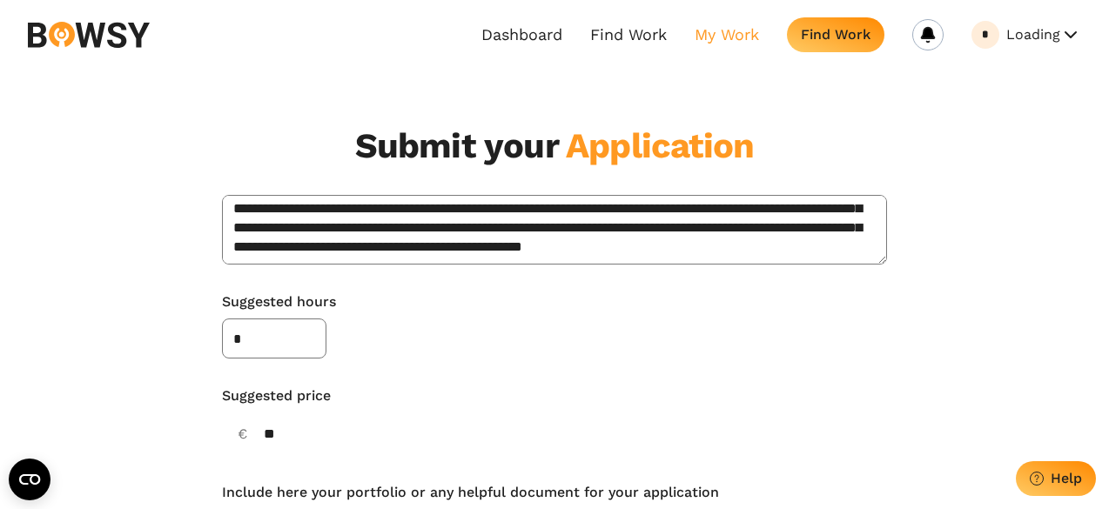
click at [731, 30] on link "My Work" at bounding box center [727, 34] width 64 height 19
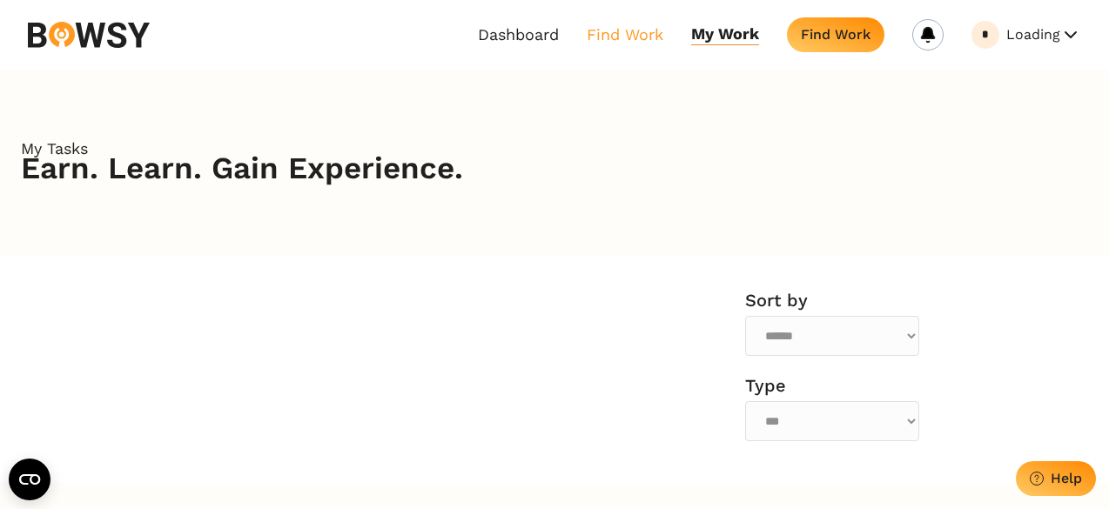
click at [614, 37] on link "Find Work" at bounding box center [625, 34] width 77 height 20
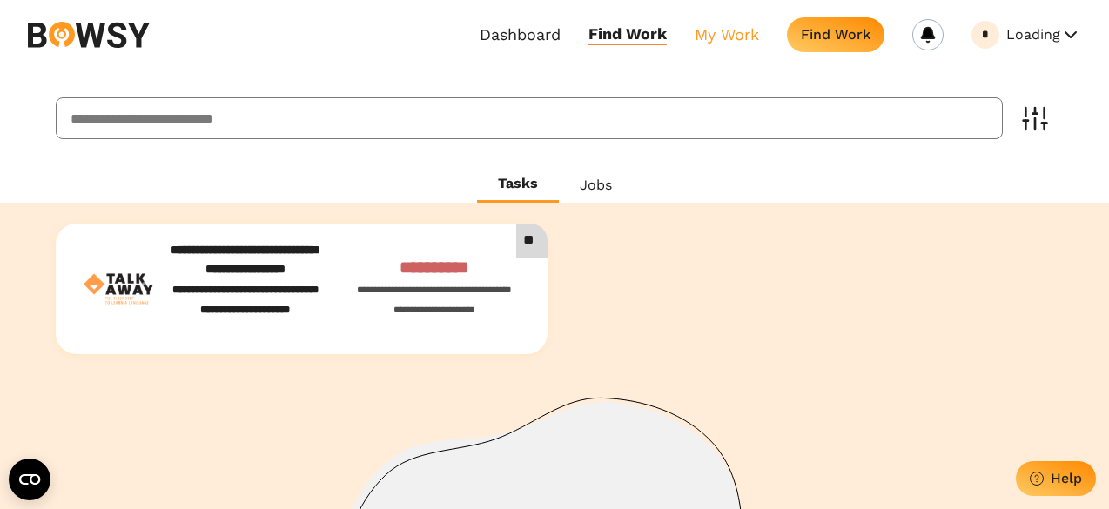
click at [735, 34] on link "My Work" at bounding box center [727, 34] width 64 height 20
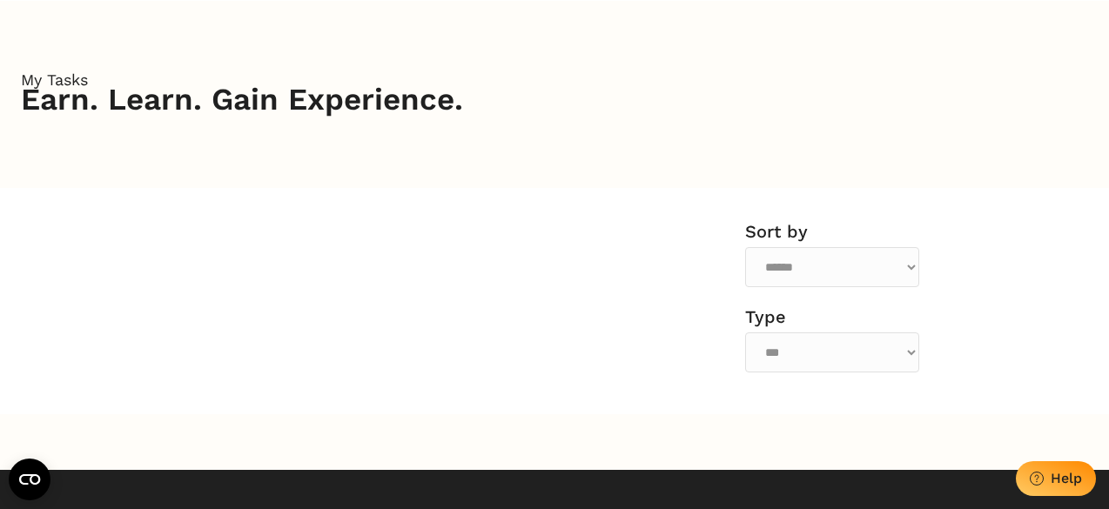
scroll to position [70, 0]
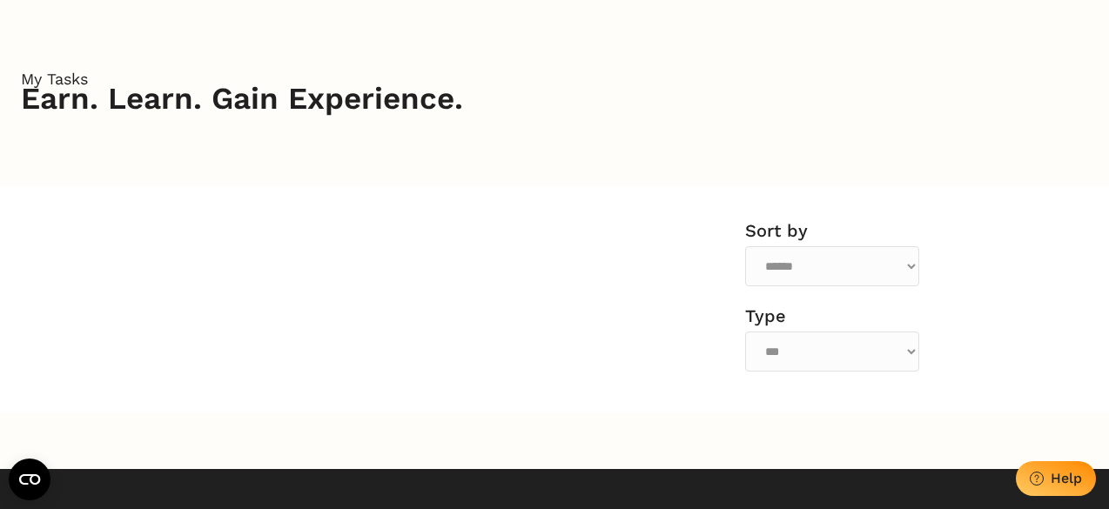
click at [832, 271] on select "****** ******" at bounding box center [832, 266] width 174 height 40
click at [745, 246] on select "****** ******" at bounding box center [832, 266] width 174 height 40
click at [800, 347] on select "*** **** ***" at bounding box center [832, 352] width 174 height 40
click at [568, 336] on div "Sort by ****** ****** Type *** **** ***" at bounding box center [555, 300] width 1068 height 226
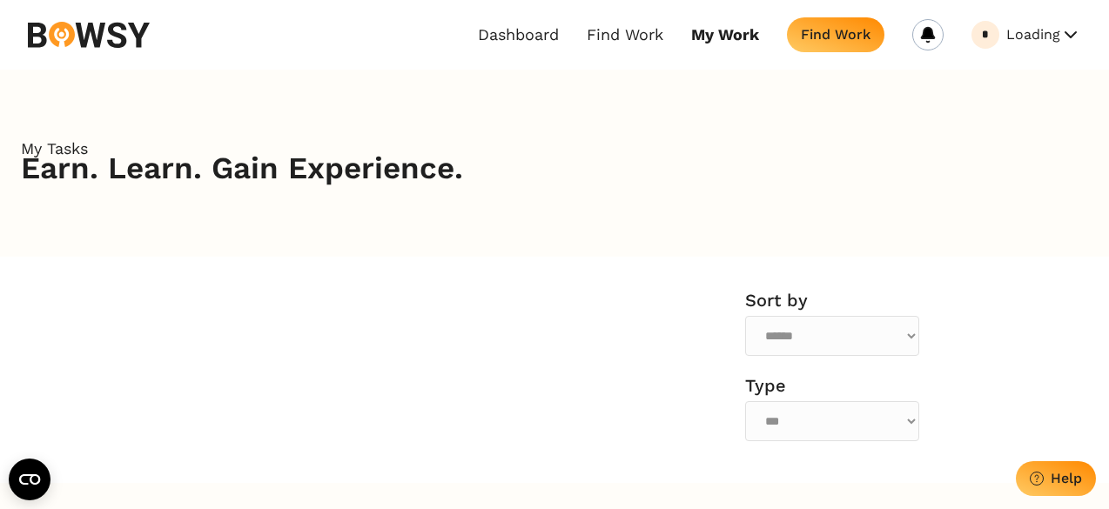
click at [1016, 42] on button "Loading" at bounding box center [1044, 35] width 75 height 28
click at [998, 73] on button "My Profile" at bounding box center [1012, 79] width 138 height 30
click at [508, 40] on link "Dashboard" at bounding box center [518, 34] width 81 height 19
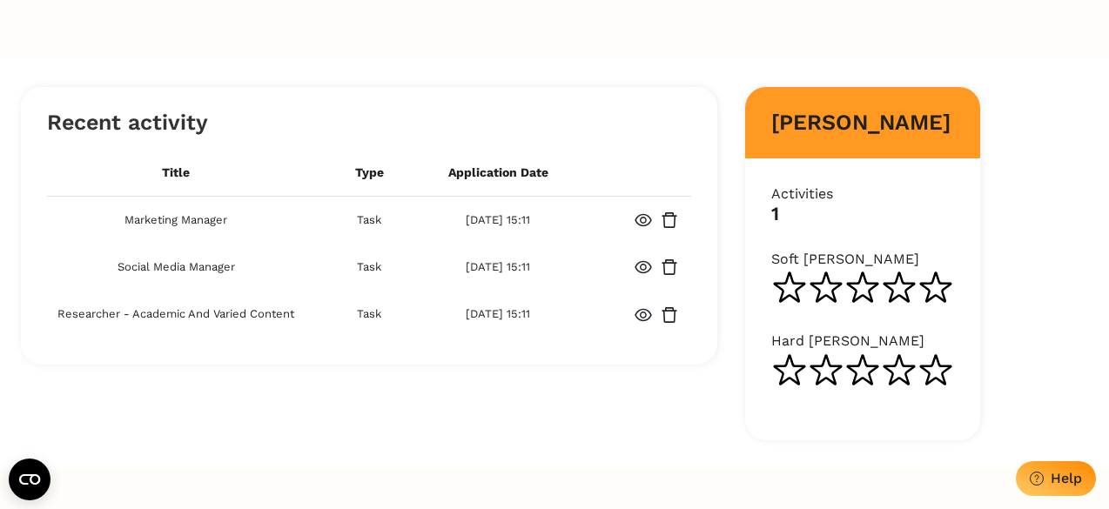
scroll to position [199, 0]
click at [940, 280] on icon at bounding box center [936, 286] width 37 height 37
click at [933, 381] on icon at bounding box center [936, 369] width 37 height 37
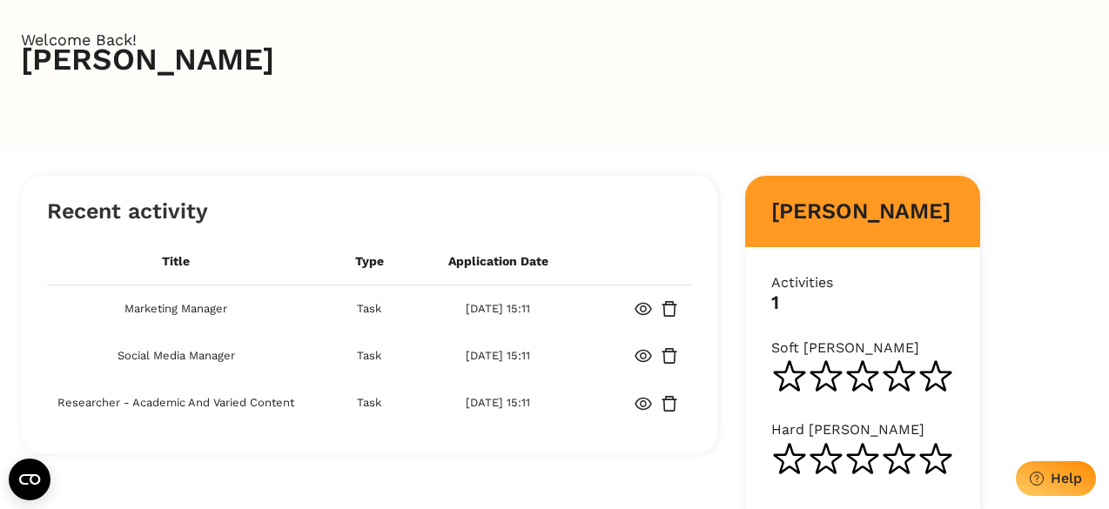
scroll to position [0, 0]
